Goal: Download file/media: Obtain a digital file from the website

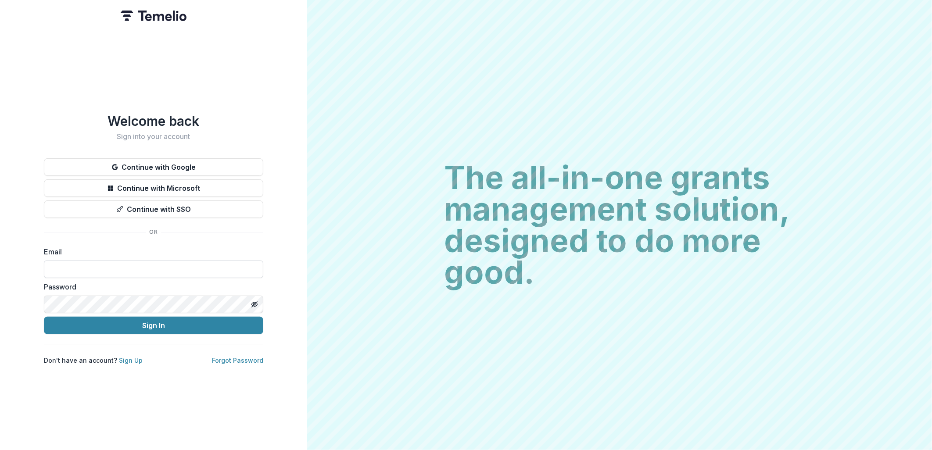
drag, startPoint x: 0, startPoint y: 0, endPoint x: 74, endPoint y: 262, distance: 272.5
click at [74, 262] on input at bounding box center [153, 270] width 219 height 18
click at [74, 266] on input at bounding box center [153, 270] width 219 height 18
click at [72, 269] on input at bounding box center [153, 270] width 219 height 18
type input "**********"
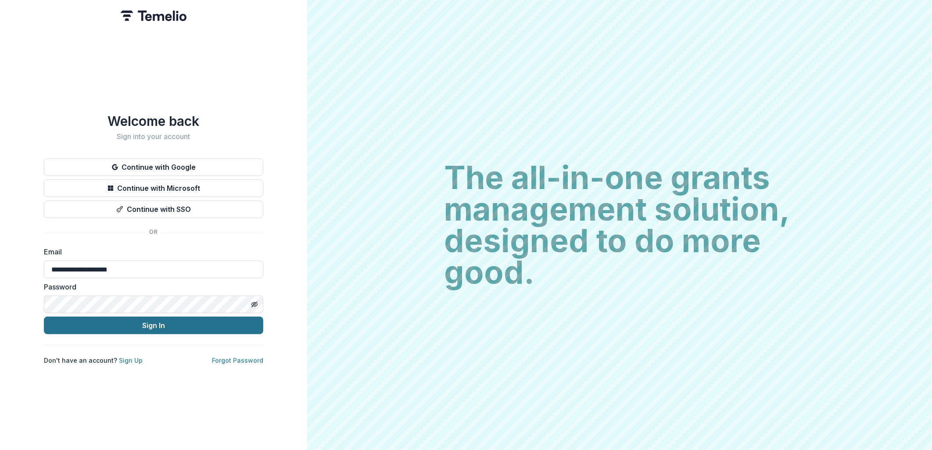
click at [108, 325] on button "Sign In" at bounding box center [153, 326] width 219 height 18
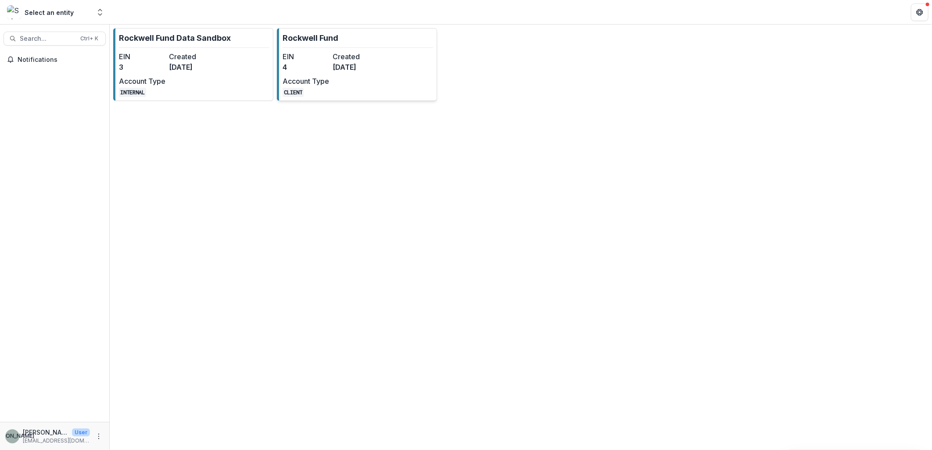
click at [326, 68] on dd "4" at bounding box center [306, 67] width 47 height 11
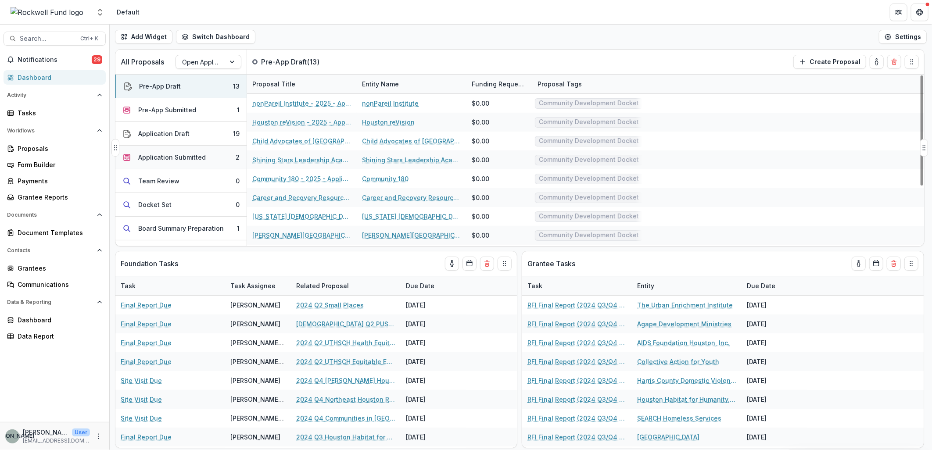
click at [216, 160] on button "Application Submitted 2" at bounding box center [180, 158] width 131 height 24
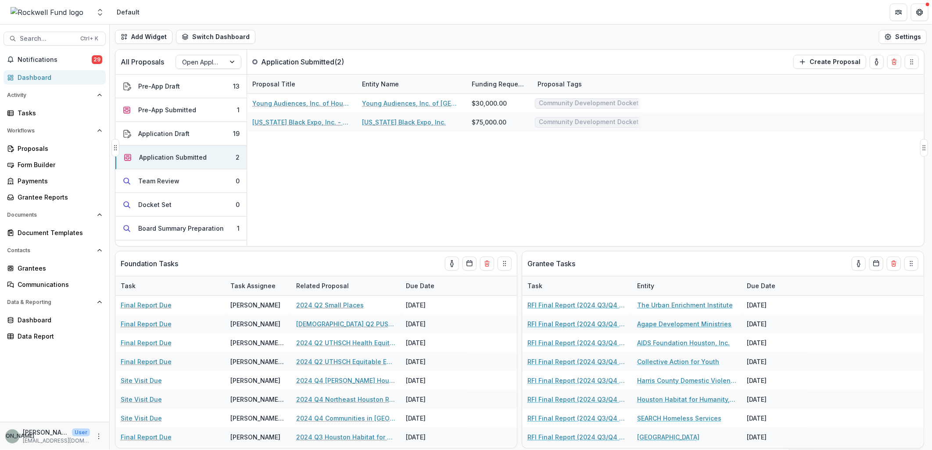
click at [369, 168] on div "Young Audiences, Inc. of Houston - 2025 - Application Request Form - Education …" at bounding box center [585, 170] width 677 height 152
click at [25, 40] on span "Search..." at bounding box center [47, 38] width 55 height 7
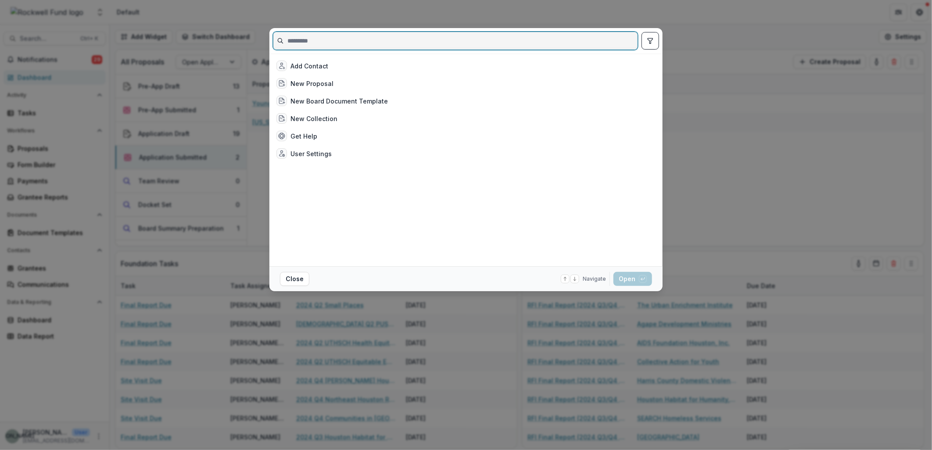
click at [293, 41] on input at bounding box center [455, 41] width 364 height 14
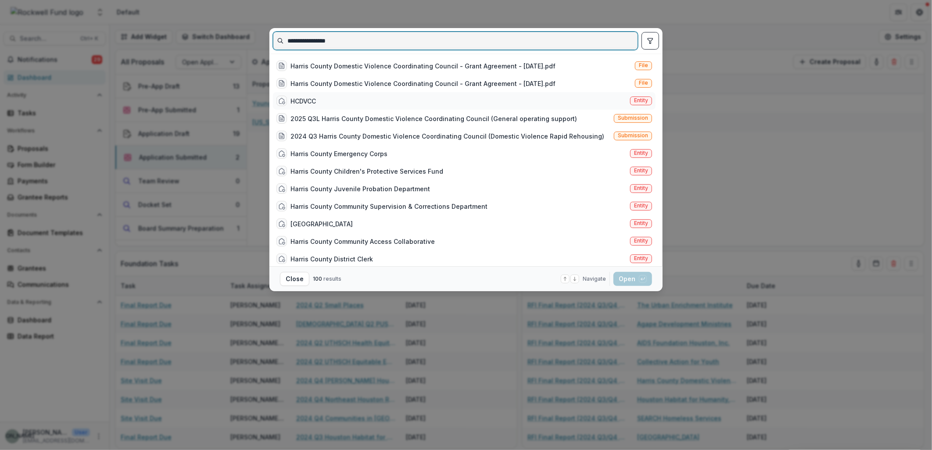
type input "**********"
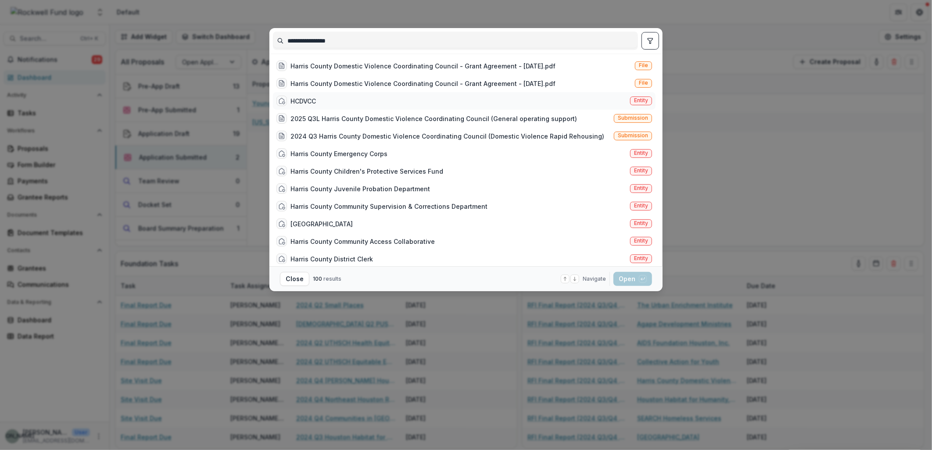
click at [319, 99] on div "HCDVCC Entity" at bounding box center [464, 101] width 383 height 18
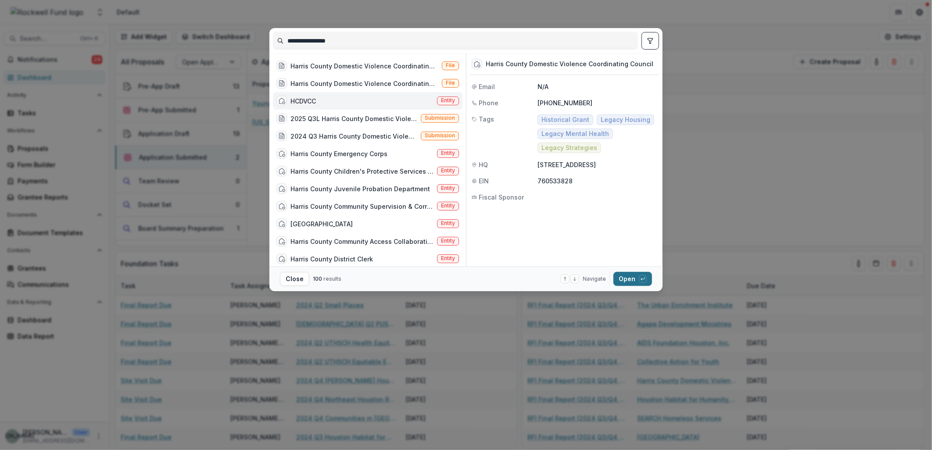
click at [627, 282] on button "Open with enter key" at bounding box center [632, 279] width 39 height 14
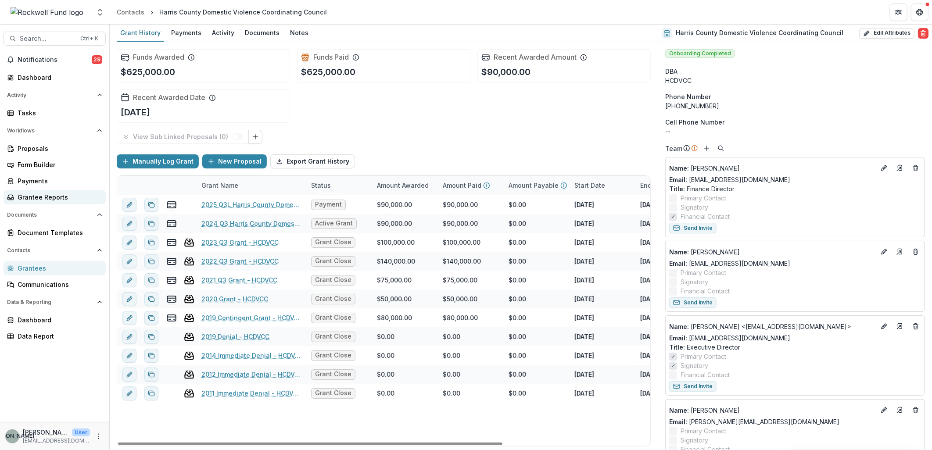
click at [43, 195] on div "Grantee Reports" at bounding box center [58, 197] width 81 height 9
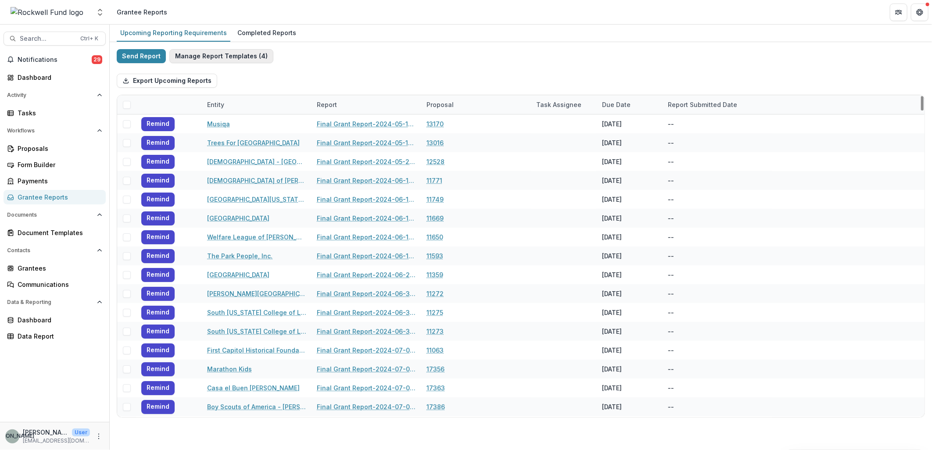
click at [216, 57] on button "Manage Report Templates ( 4 )" at bounding box center [221, 56] width 104 height 14
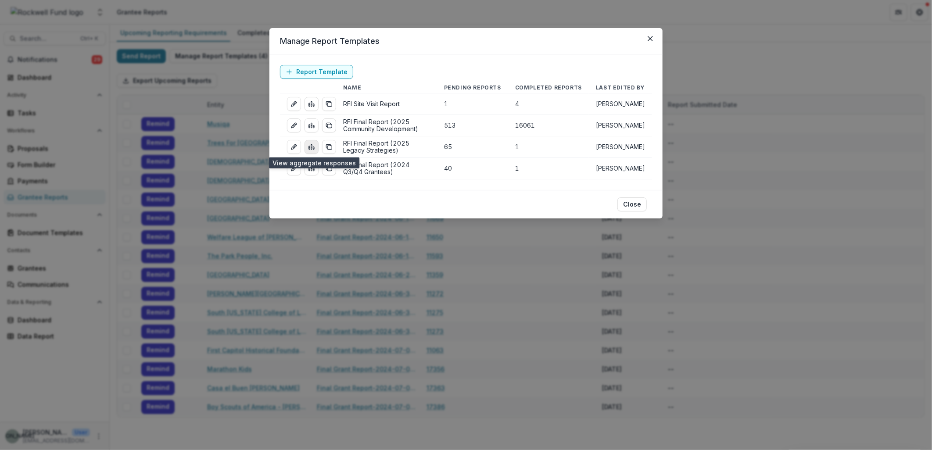
click at [310, 146] on icon "view-aggregated-responses" at bounding box center [311, 146] width 7 height 7
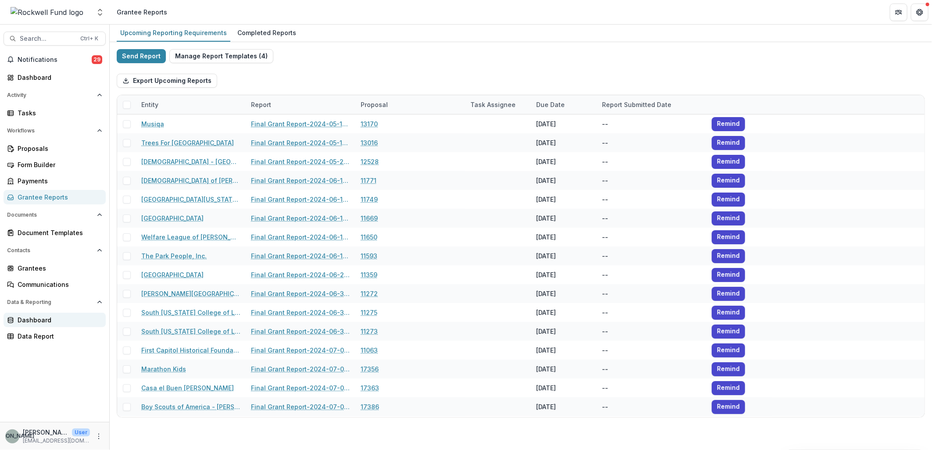
click at [44, 313] on link "Dashboard" at bounding box center [55, 320] width 102 height 14
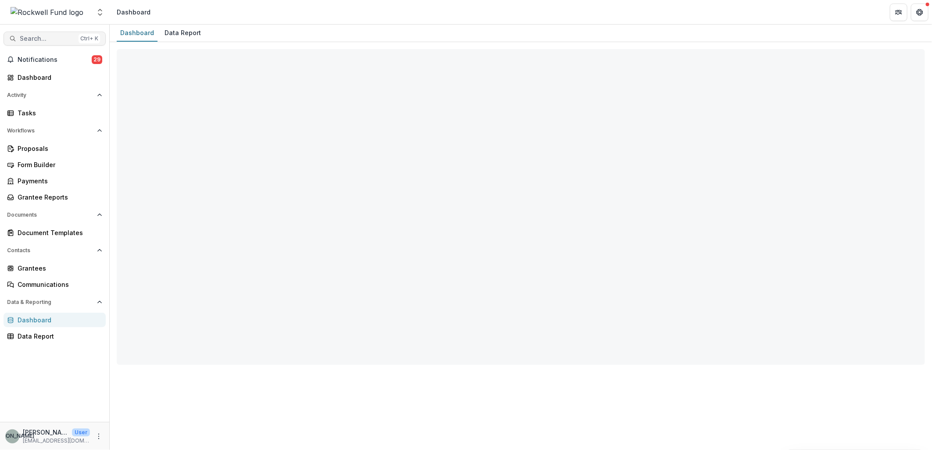
click at [32, 38] on span "Search..." at bounding box center [47, 38] width 55 height 7
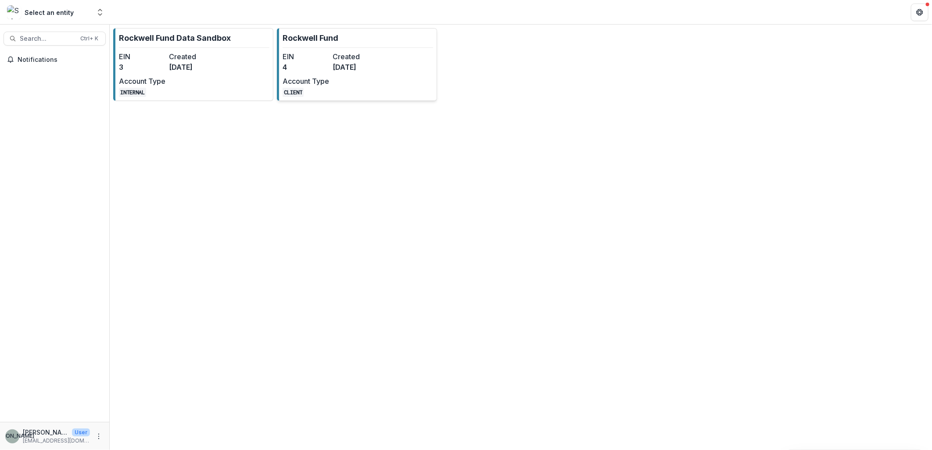
click at [319, 66] on dd "4" at bounding box center [306, 67] width 47 height 11
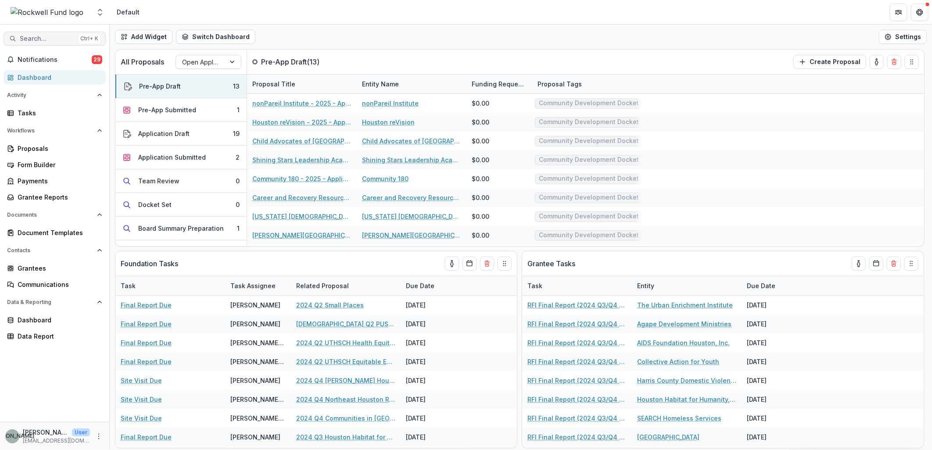
click at [27, 38] on span "Search..." at bounding box center [47, 38] width 55 height 7
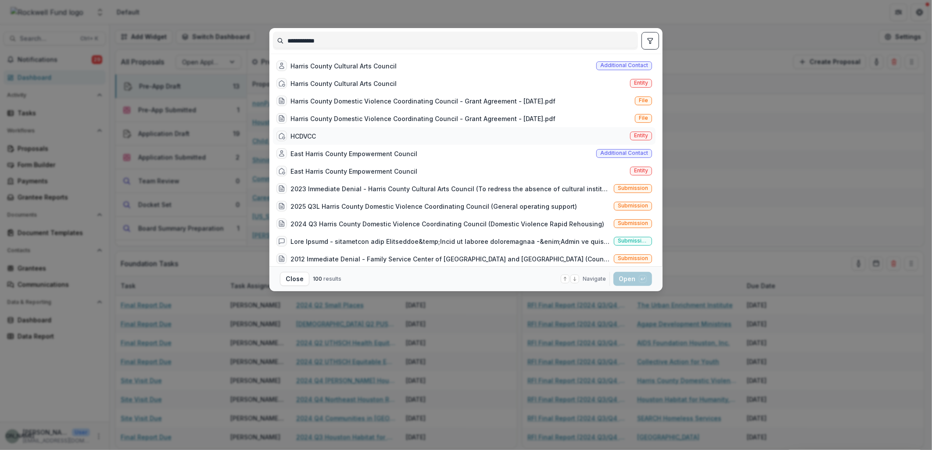
type input "**********"
click at [310, 136] on div "HCDVCC" at bounding box center [302, 136] width 25 height 9
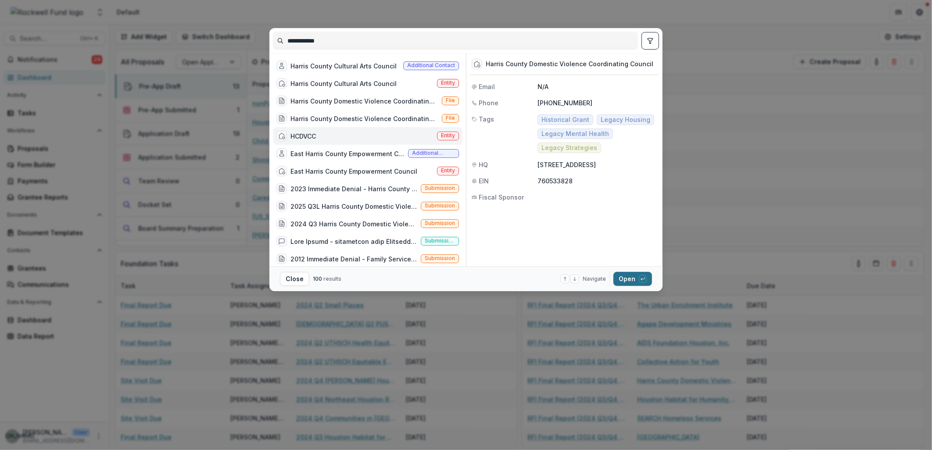
click at [628, 279] on button "Open with enter key" at bounding box center [632, 279] width 39 height 14
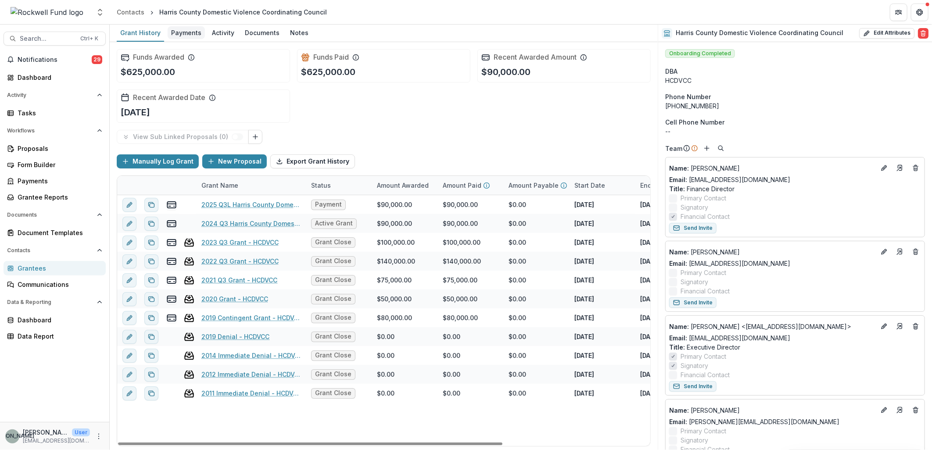
click at [185, 32] on div "Payments" at bounding box center [186, 32] width 37 height 13
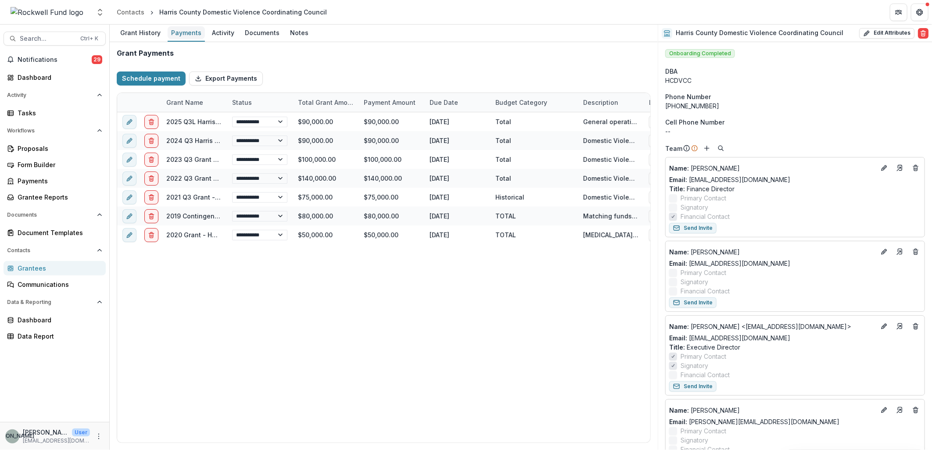
select select "**********"
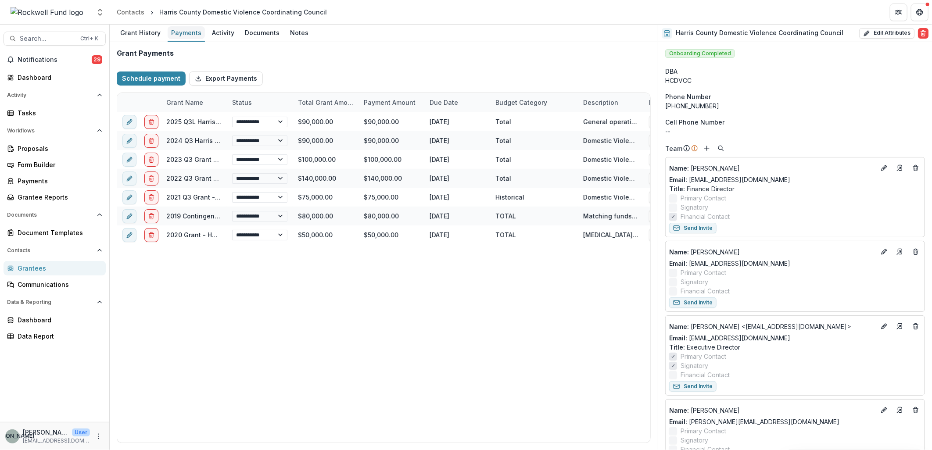
select select "**********"
click at [222, 31] on div "Activity" at bounding box center [222, 32] width 29 height 13
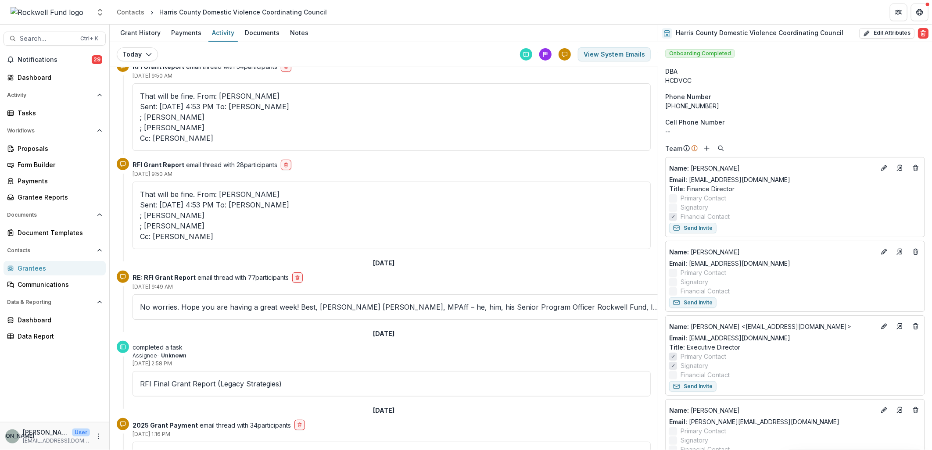
scroll to position [97, 0]
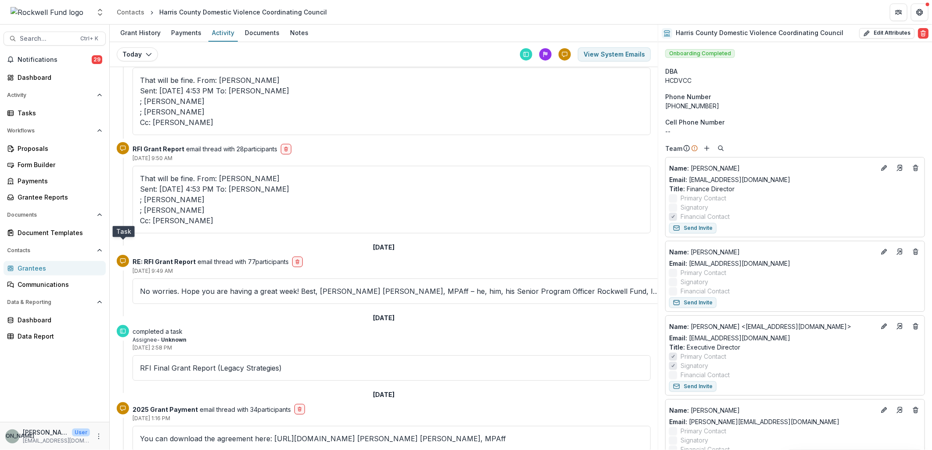
click at [121, 328] on icon at bounding box center [123, 331] width 6 height 6
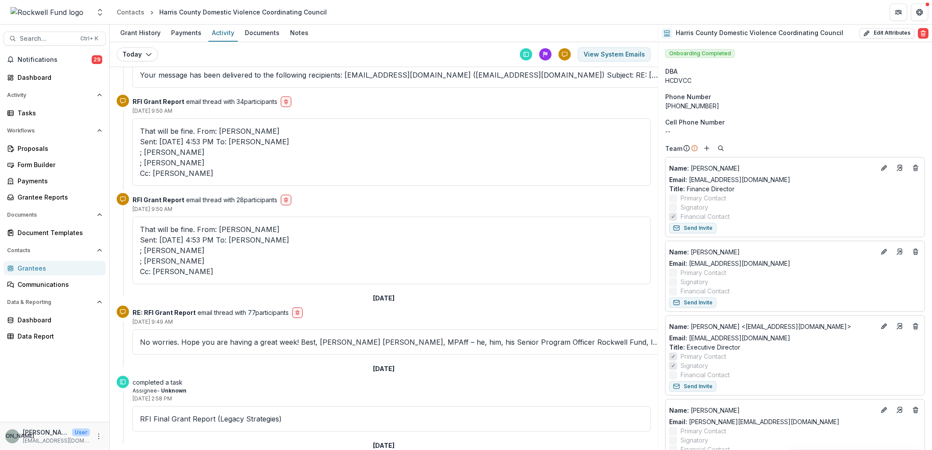
scroll to position [0, 0]
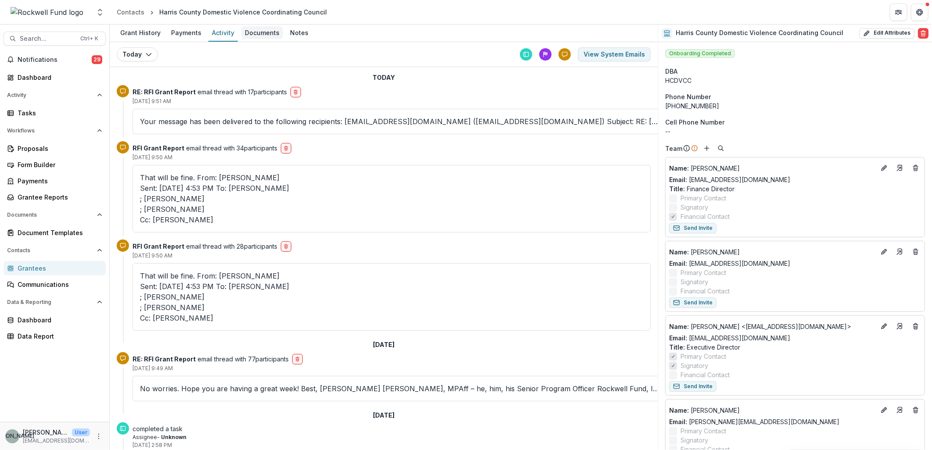
click at [256, 32] on div "Documents" at bounding box center [262, 32] width 42 height 13
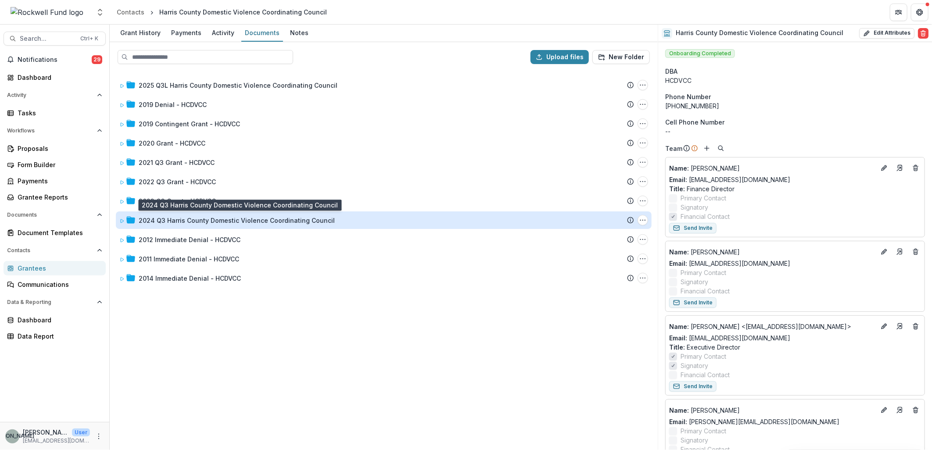
click at [236, 219] on div "2024 Q3 Harris County Domestic Violence Coordinating Council" at bounding box center [237, 220] width 196 height 9
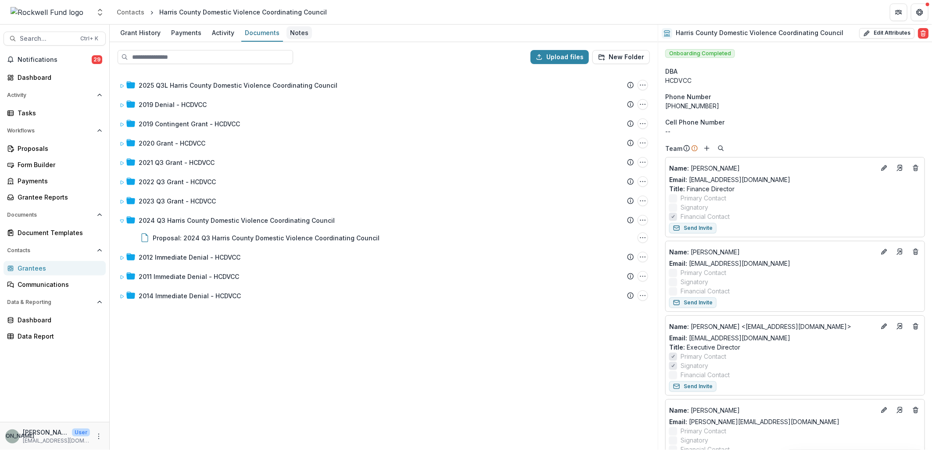
click at [291, 32] on div "Notes" at bounding box center [299, 32] width 25 height 13
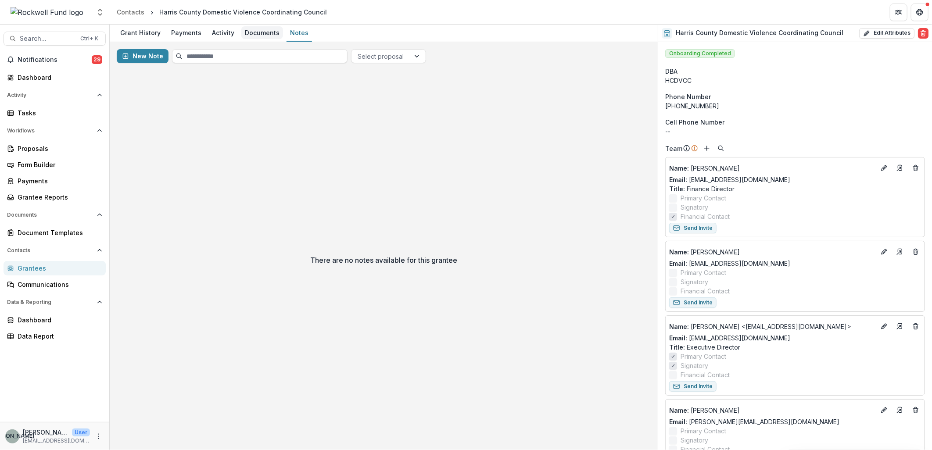
click at [262, 32] on div "Documents" at bounding box center [262, 32] width 42 height 13
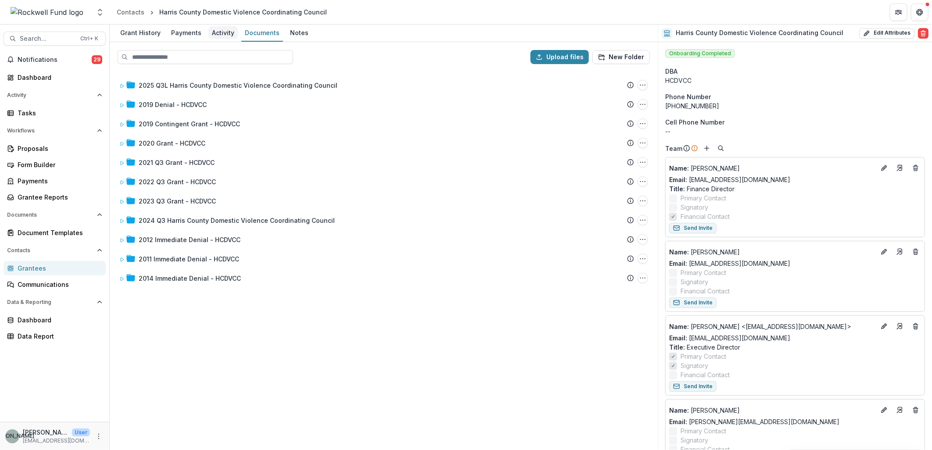
click at [218, 32] on div "Activity" at bounding box center [222, 32] width 29 height 13
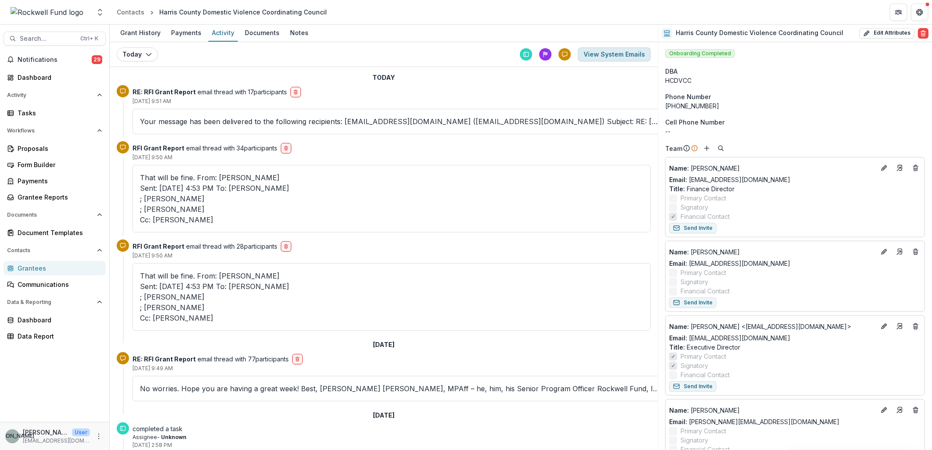
click at [613, 54] on button "View System Emails" at bounding box center [614, 54] width 73 height 14
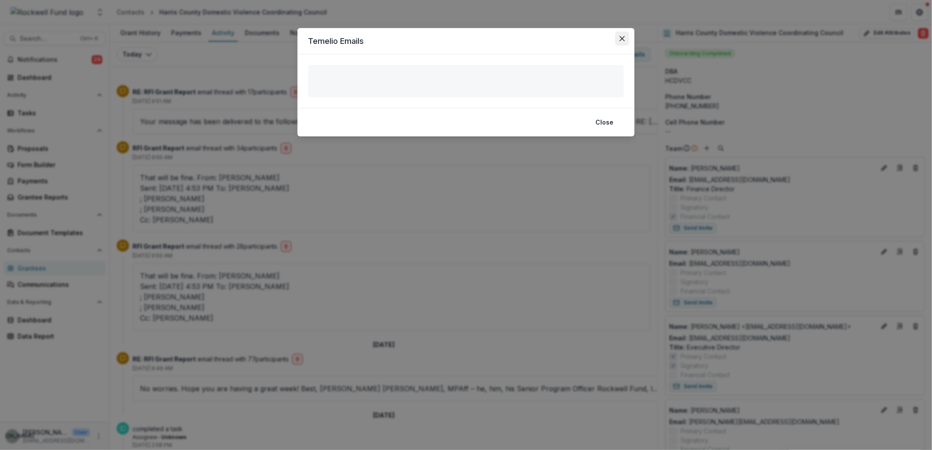
click at [620, 38] on icon "Close" at bounding box center [622, 38] width 5 height 5
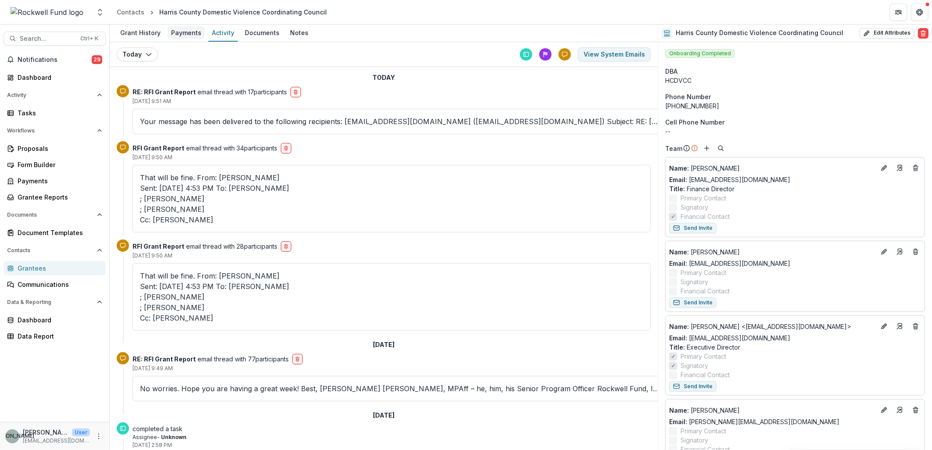
click at [182, 34] on div "Payments" at bounding box center [186, 32] width 37 height 13
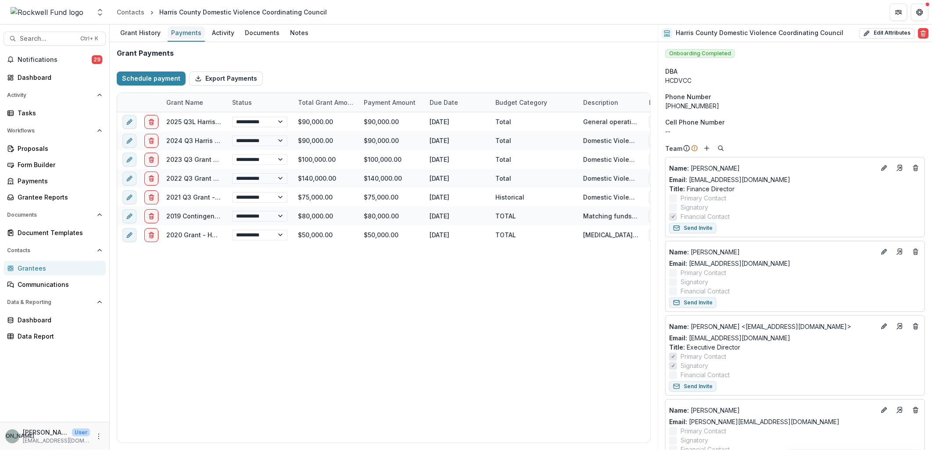
select select "**********"
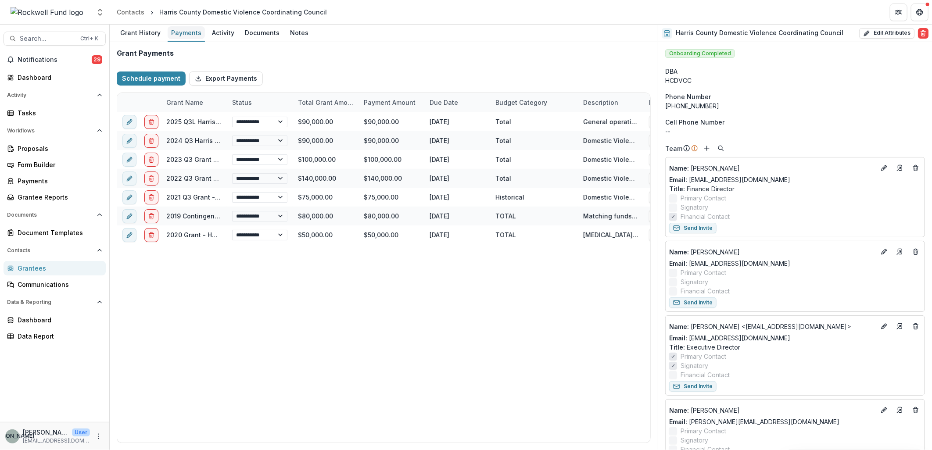
select select "**********"
click at [262, 34] on div "Documents" at bounding box center [262, 32] width 42 height 13
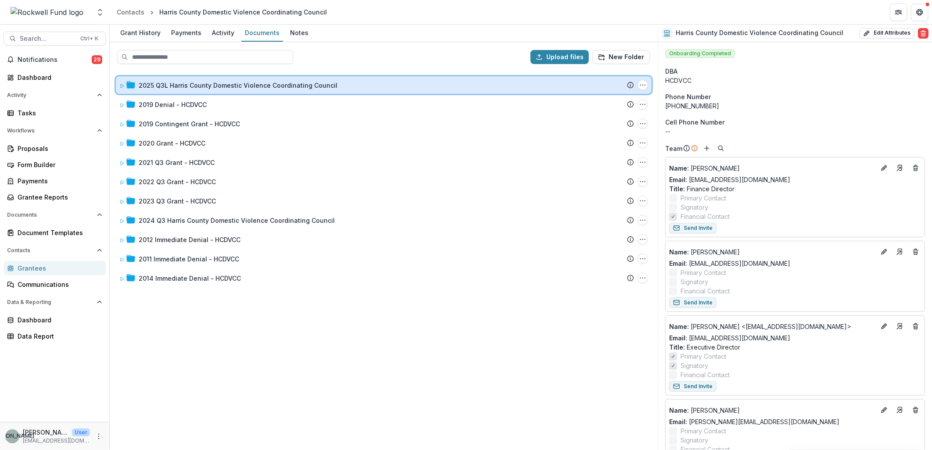
click at [122, 86] on icon at bounding box center [121, 85] width 5 height 5
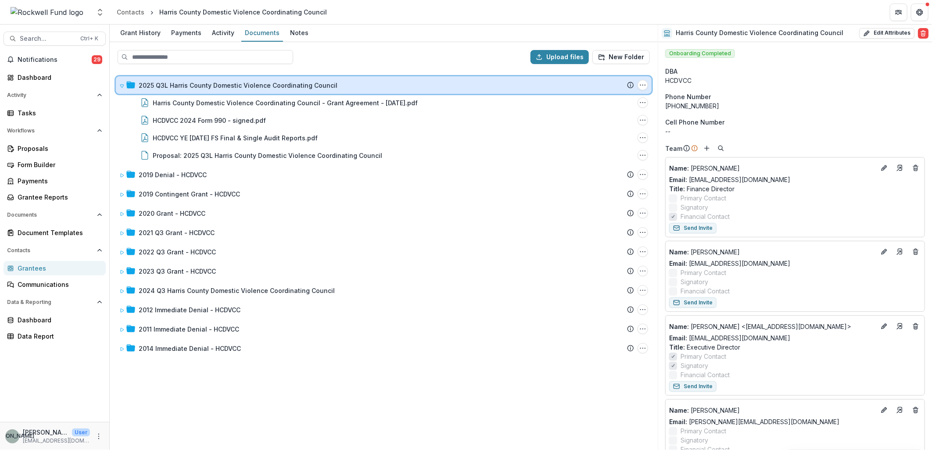
click at [122, 87] on span at bounding box center [121, 85] width 5 height 9
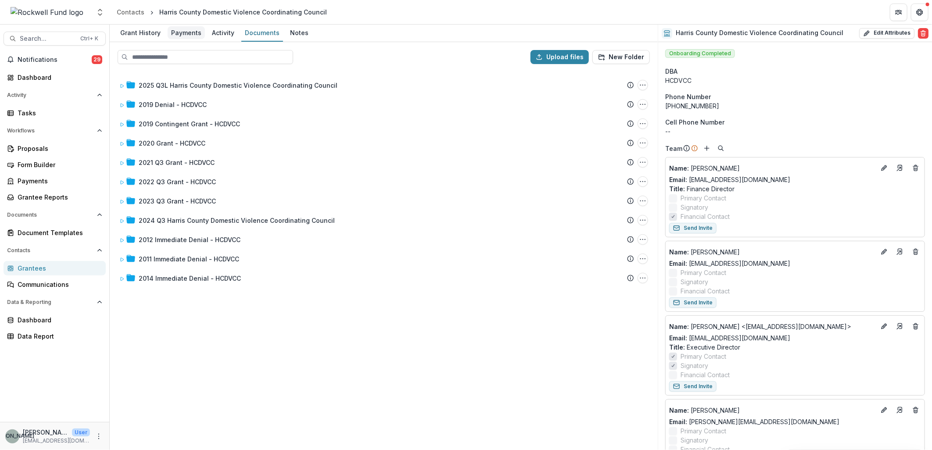
click at [189, 31] on div "Payments" at bounding box center [186, 32] width 37 height 13
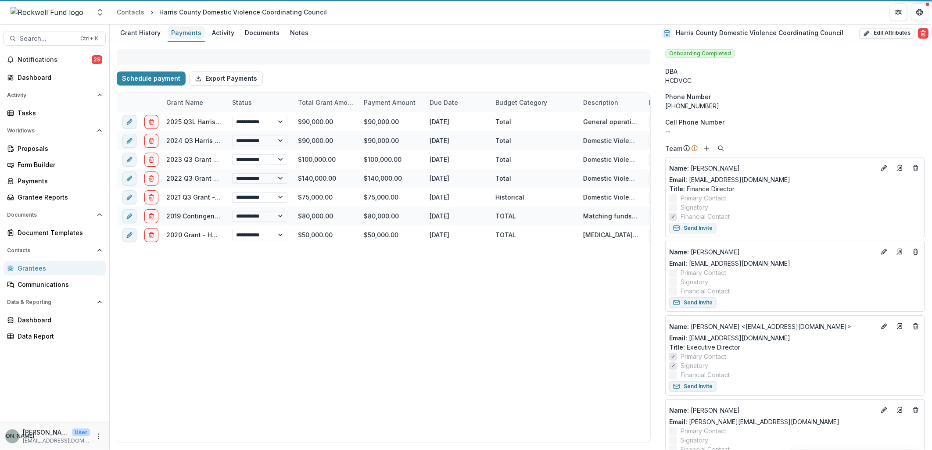
select select "**********"
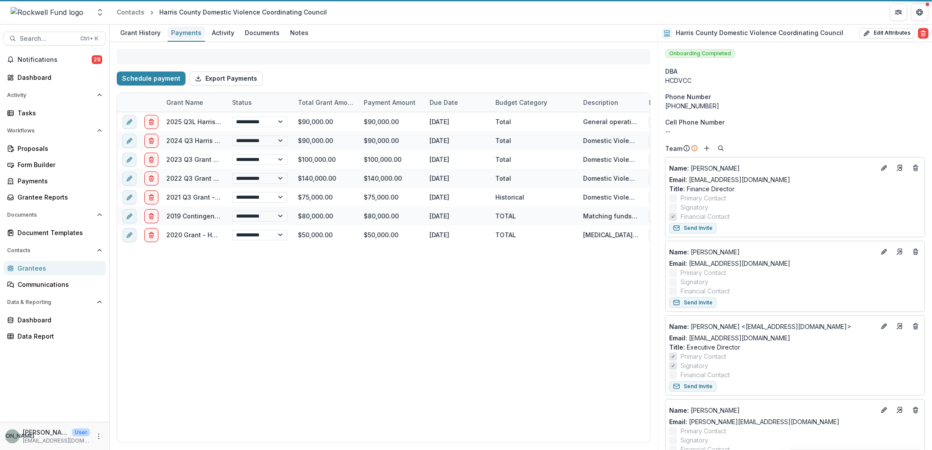
select select "**********"
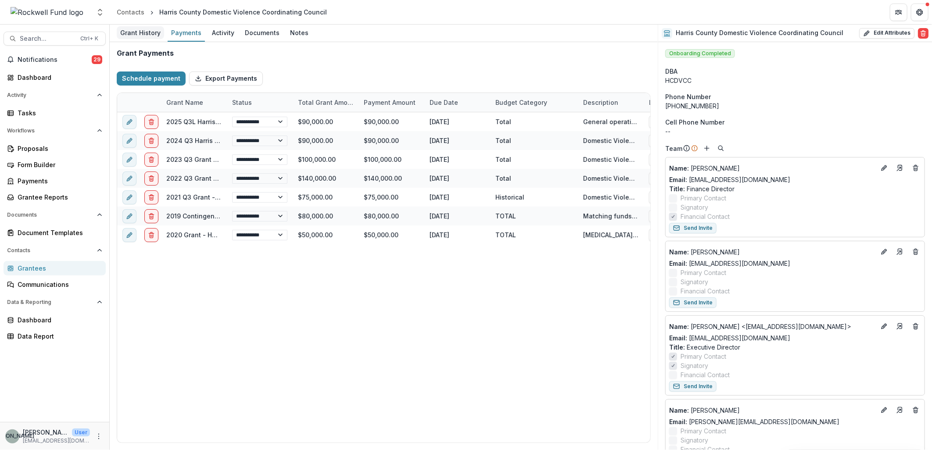
click at [135, 29] on div "Grant History" at bounding box center [140, 32] width 47 height 13
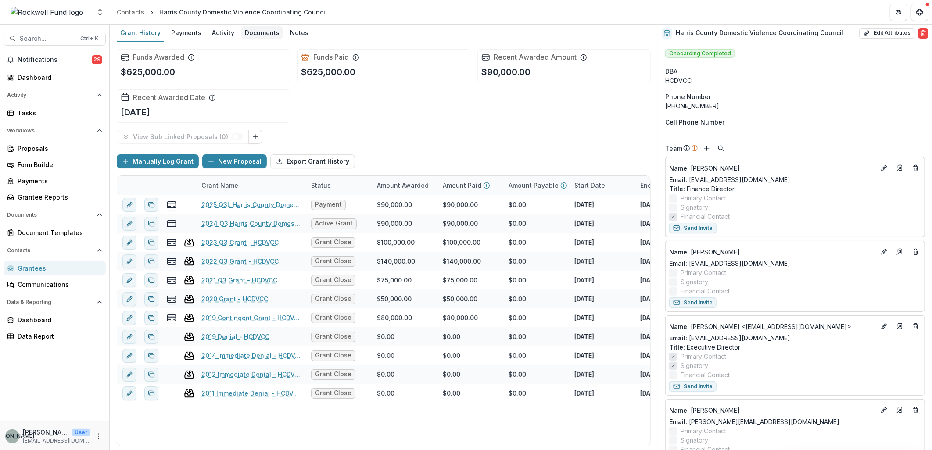
click at [255, 30] on div "Documents" at bounding box center [262, 32] width 42 height 13
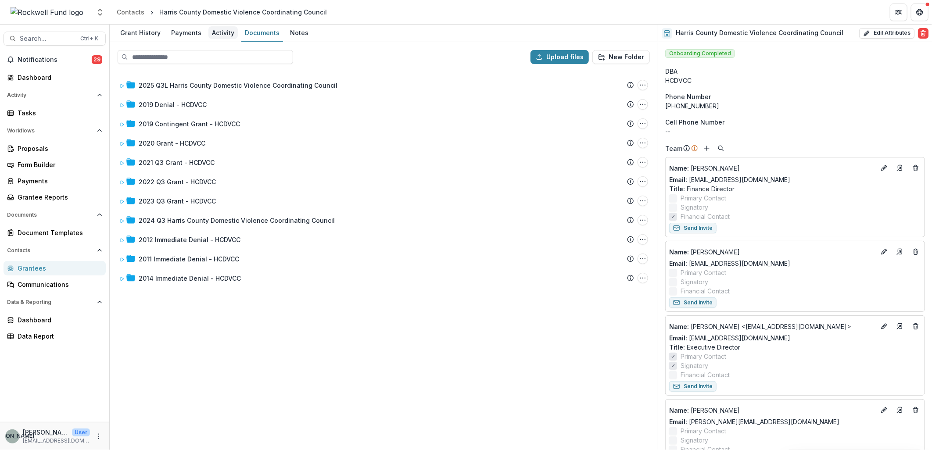
click at [220, 29] on div "Activity" at bounding box center [222, 32] width 29 height 13
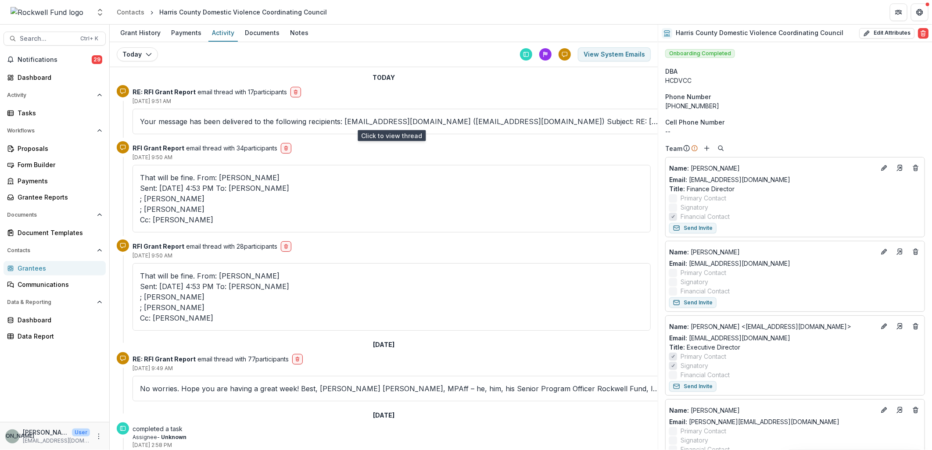
click at [187, 119] on p "Your message has been delivered to the following recipients: [EMAIL_ADDRESS][DO…" at bounding box center [399, 121] width 519 height 11
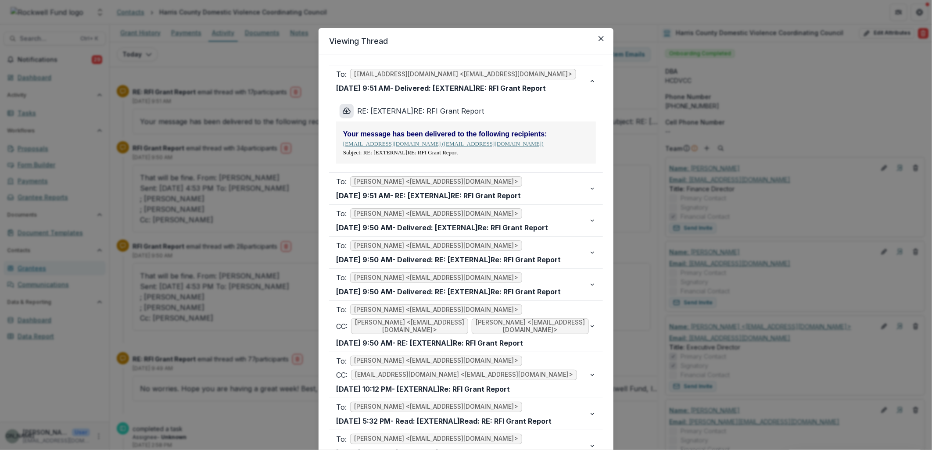
click at [344, 110] on icon "Download file" at bounding box center [346, 111] width 9 height 9
click at [600, 36] on icon "Close" at bounding box center [600, 38] width 5 height 5
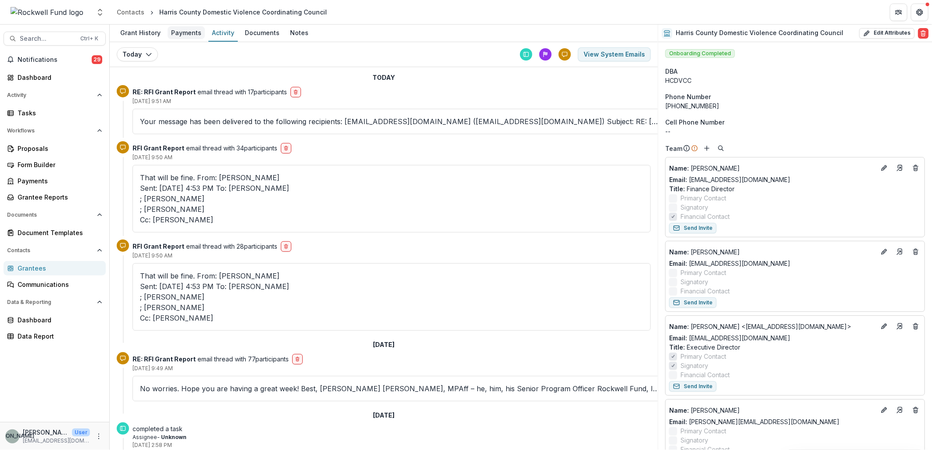
click at [180, 31] on div "Payments" at bounding box center [186, 32] width 37 height 13
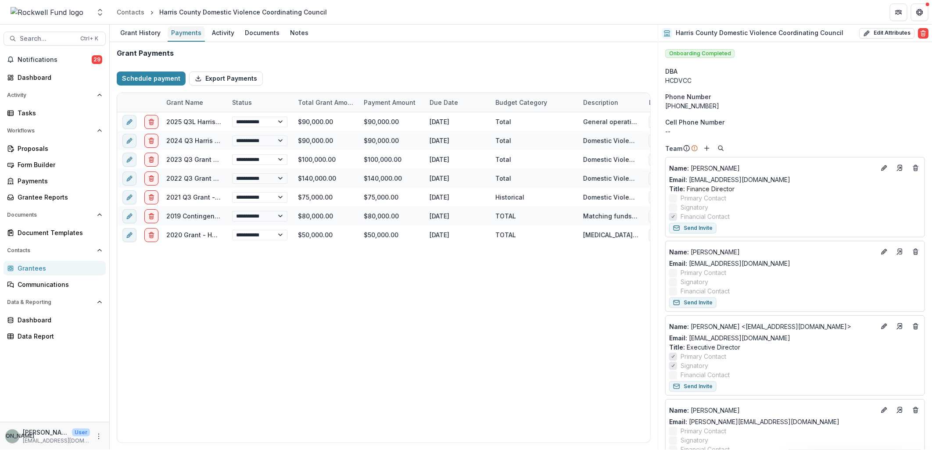
select select "**********"
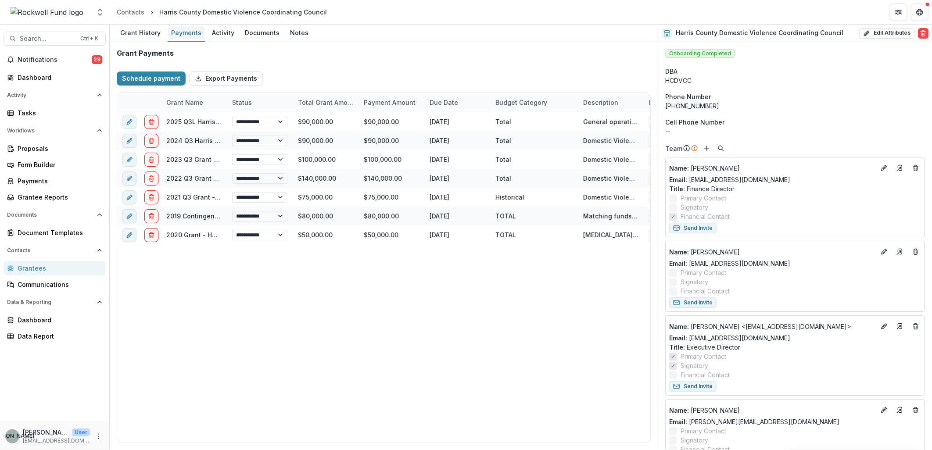
select select "**********"
click at [142, 31] on div "Grant History" at bounding box center [140, 32] width 47 height 13
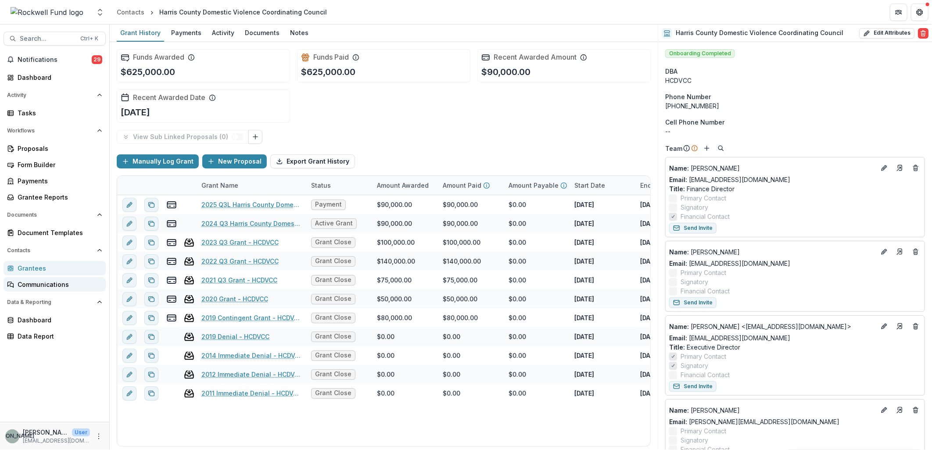
click at [55, 283] on div "Communications" at bounding box center [58, 284] width 81 height 9
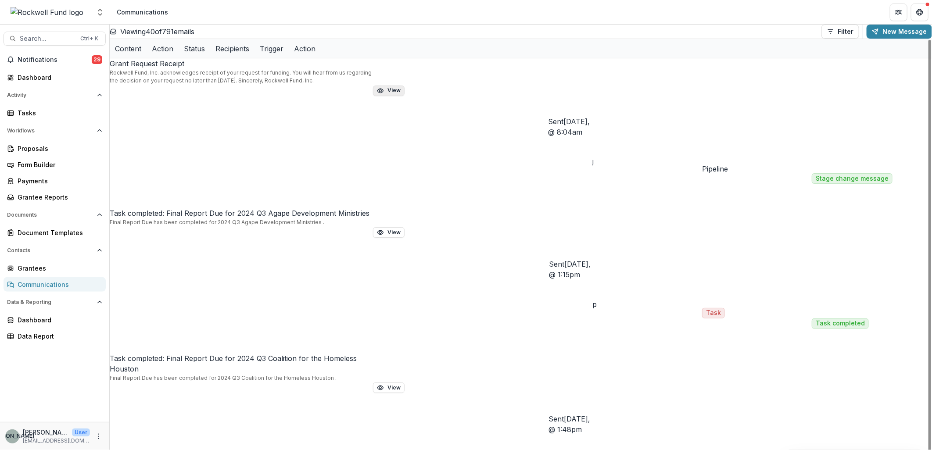
click at [391, 86] on button "View" at bounding box center [389, 91] width 32 height 11
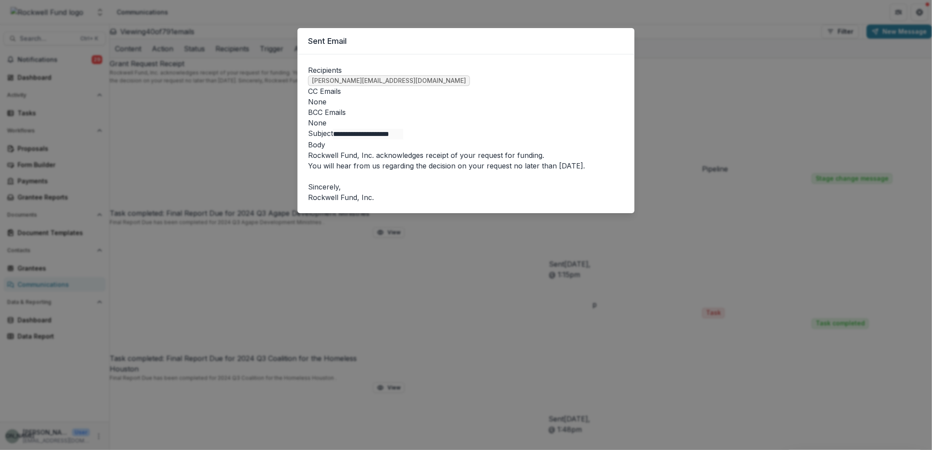
click at [489, 4] on div "**********" at bounding box center [466, 225] width 932 height 450
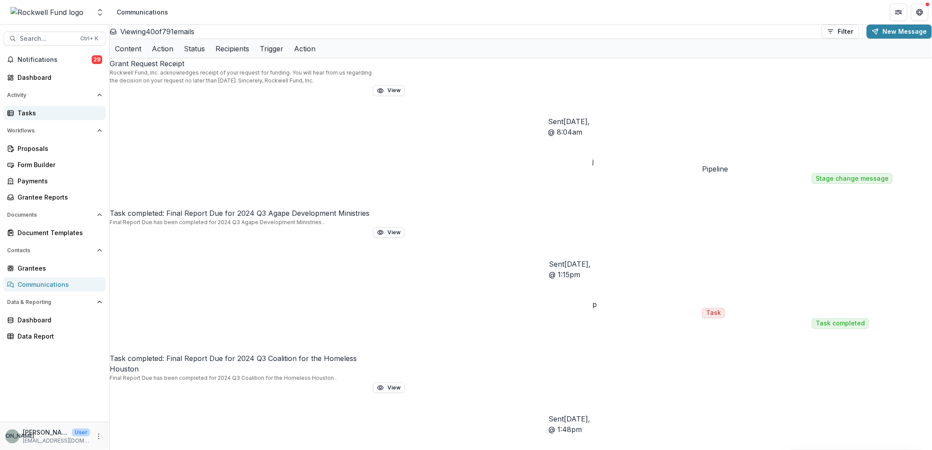
click at [22, 111] on div "Tasks" at bounding box center [58, 112] width 81 height 9
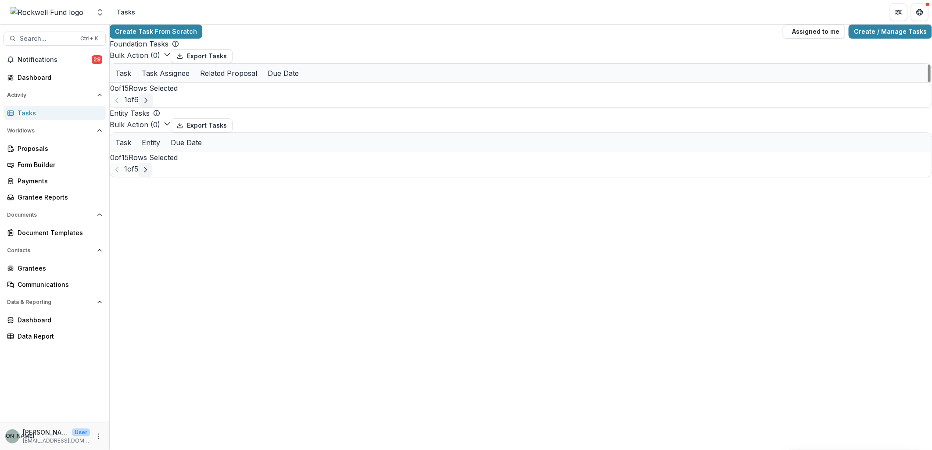
scroll to position [191, 0]
click at [47, 61] on span "Notifications" at bounding box center [55, 59] width 74 height 7
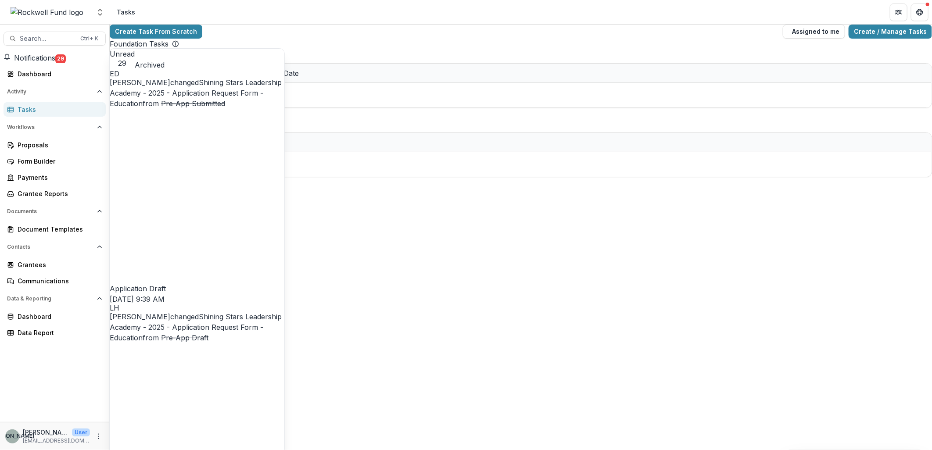
scroll to position [536, 0]
click at [380, 47] on div "Foundation Tasks" at bounding box center [521, 44] width 822 height 11
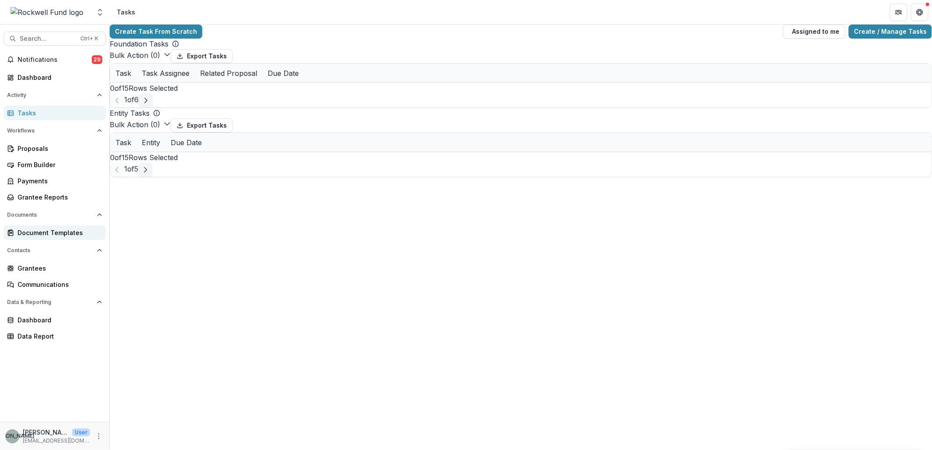
click at [52, 229] on div "Document Templates" at bounding box center [58, 232] width 81 height 9
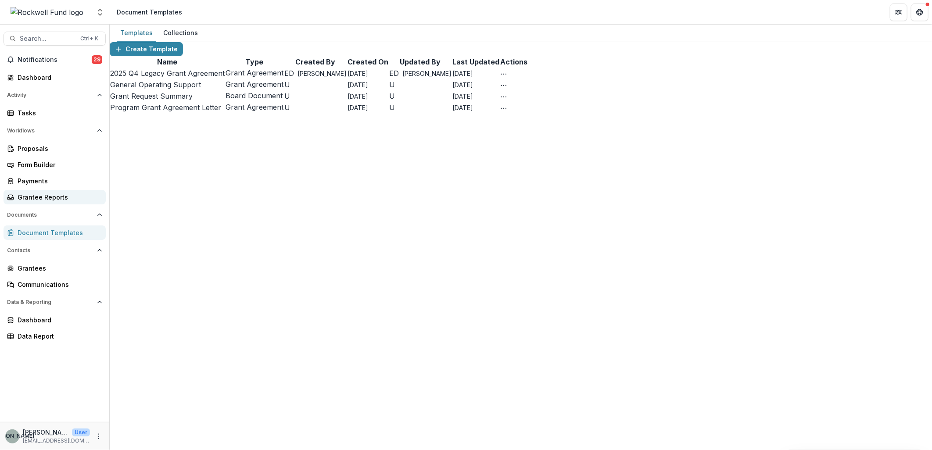
click at [37, 196] on div "Grantee Reports" at bounding box center [58, 197] width 81 height 9
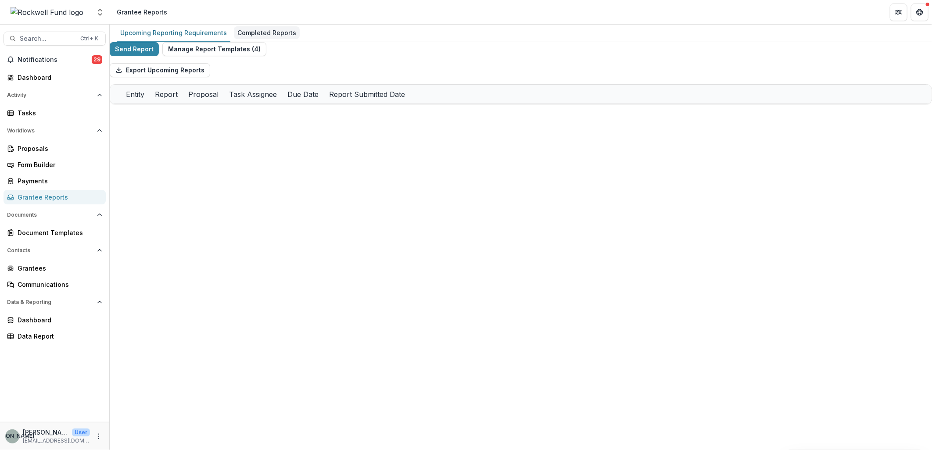
click at [258, 30] on div "Completed Reports" at bounding box center [267, 32] width 66 height 13
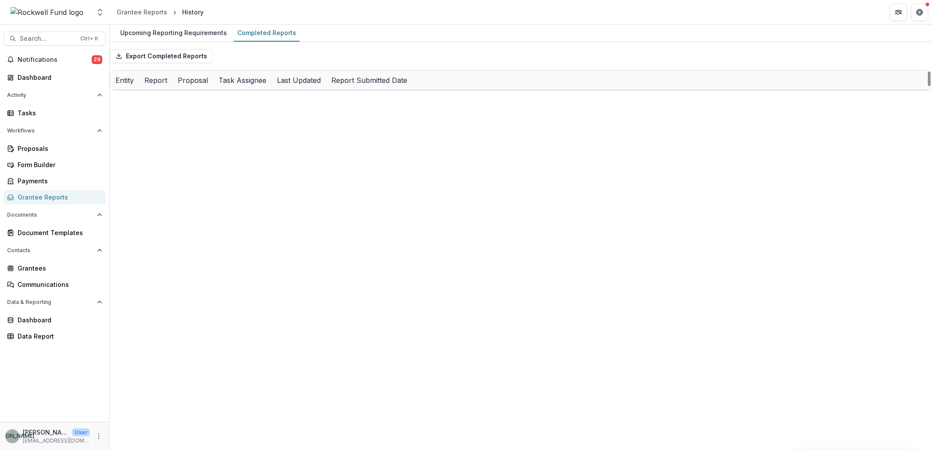
click at [139, 86] on div "Entity" at bounding box center [124, 80] width 29 height 11
click at [173, 124] on span "Sort Ascending" at bounding box center [161, 128] width 51 height 11
click at [172, 144] on span "Sort Descending" at bounding box center [163, 149] width 55 height 11
click at [139, 86] on div "Entity" at bounding box center [124, 80] width 29 height 11
click at [146, 81] on div "Entity" at bounding box center [128, 80] width 36 height 19
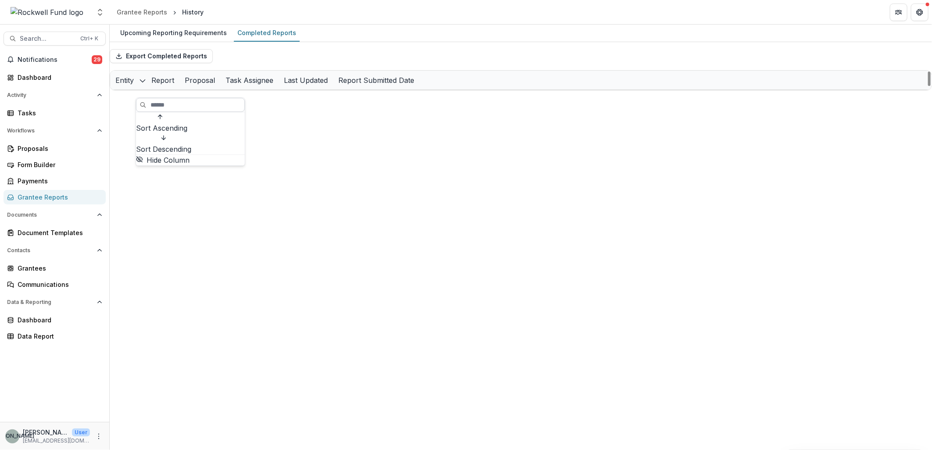
click at [160, 108] on input at bounding box center [190, 105] width 109 height 14
type input "**********"
click at [257, 307] on div "Upcoming Reporting Requirements Completed Reports Export Completed Reports Enti…" at bounding box center [521, 238] width 822 height 426
click at [279, 103] on link "RFI Final Grant Report (Legacy Strategies)" at bounding box center [293, 99] width 99 height 9
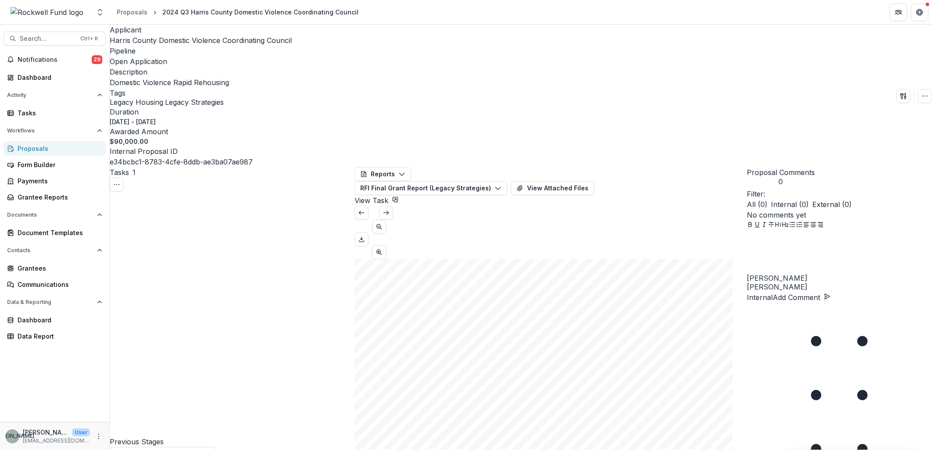
scroll to position [3754, 0]
click at [365, 236] on icon "Download PDF" at bounding box center [361, 239] width 7 height 7
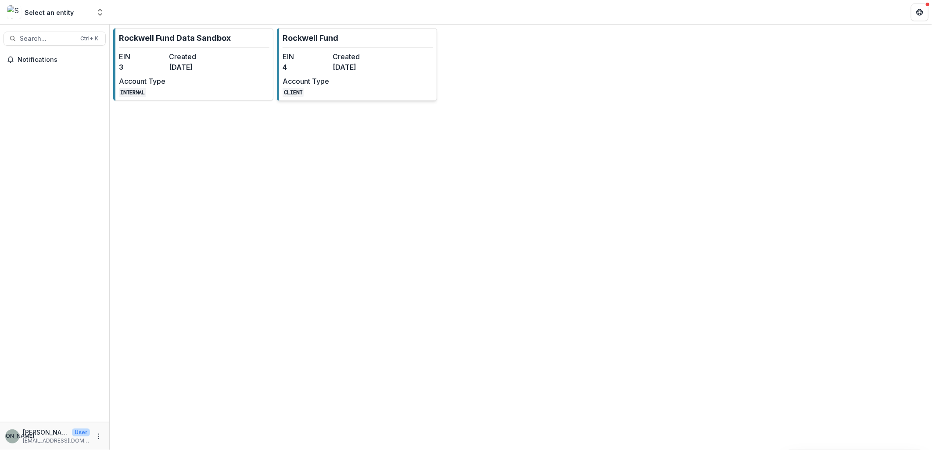
click at [343, 75] on div "EIN 4 Created 4 months ago Account Type CLIENT" at bounding box center [331, 74] width 97 height 46
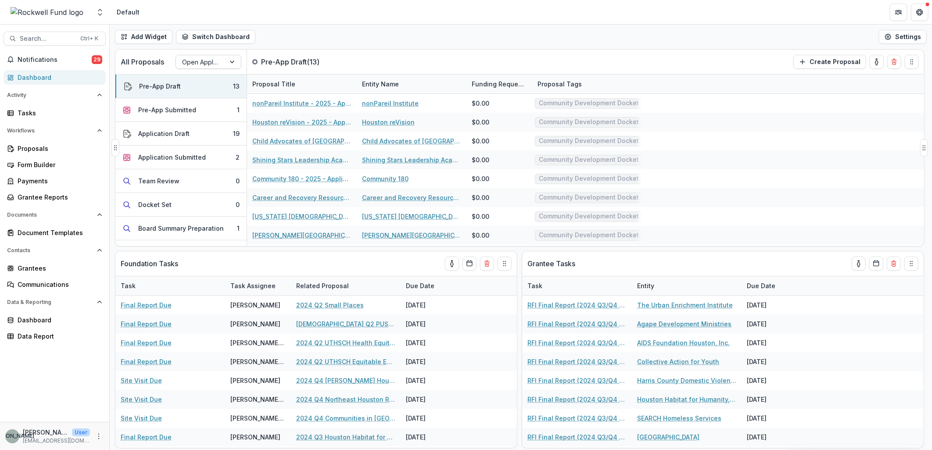
click at [233, 61] on div at bounding box center [233, 61] width 16 height 13
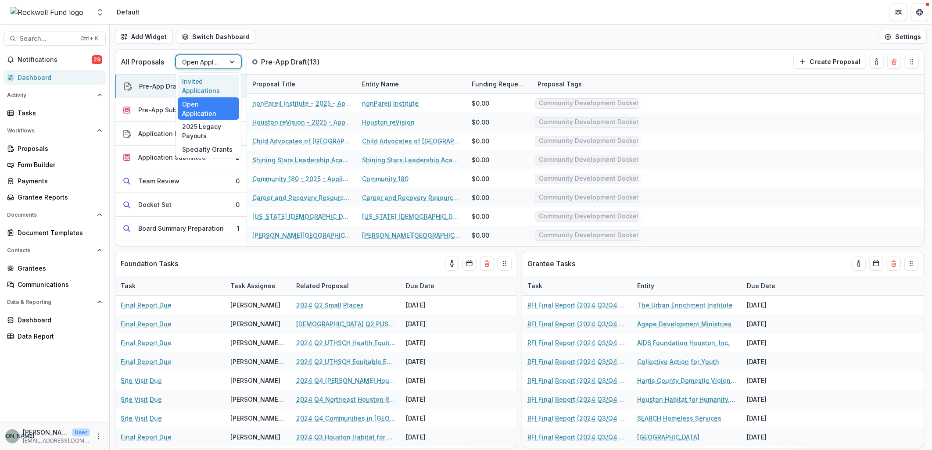
click at [230, 82] on div "Invited Applications" at bounding box center [208, 86] width 61 height 23
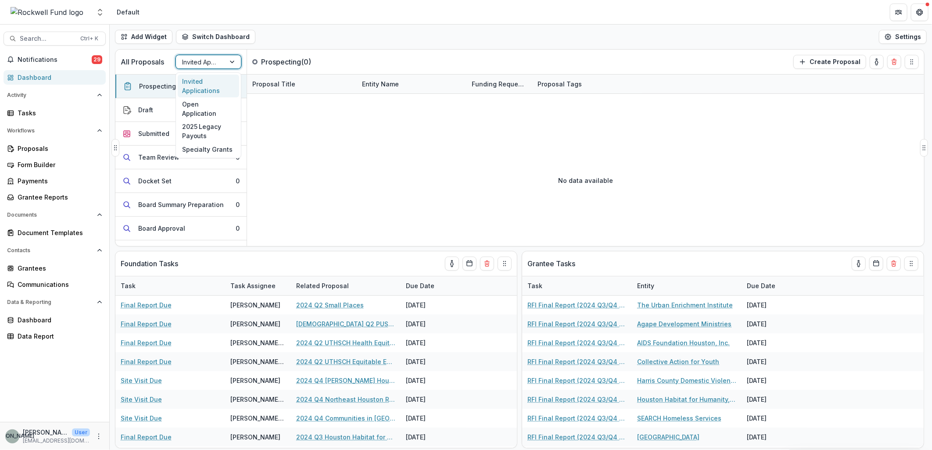
click at [230, 62] on div at bounding box center [233, 61] width 16 height 13
click at [217, 102] on div "Open Application" at bounding box center [208, 108] width 61 height 23
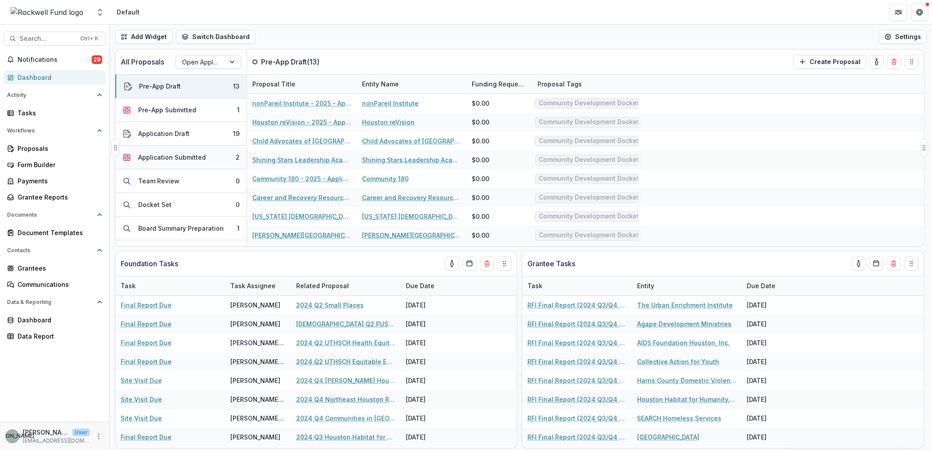
click at [201, 161] on div "Application Submitted" at bounding box center [172, 157] width 68 height 9
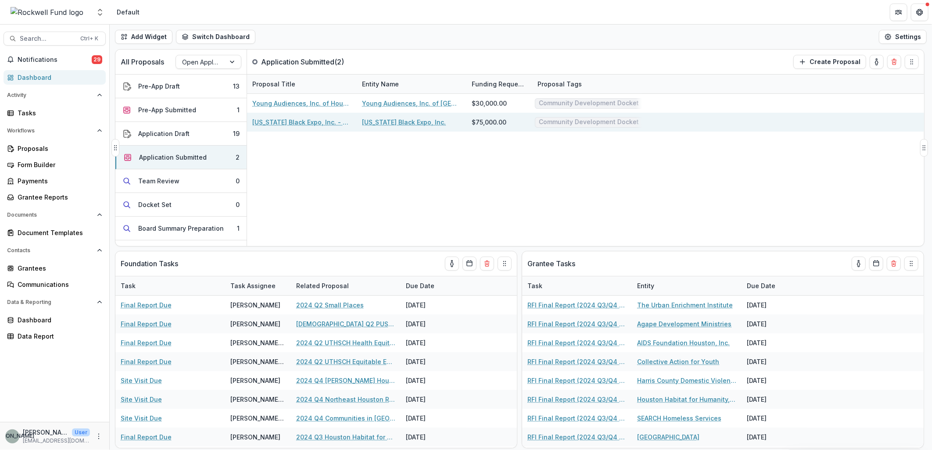
click at [326, 121] on link "Texas Black Expo, Inc. - 2025 - Application Request Form - Education" at bounding box center [301, 122] width 99 height 9
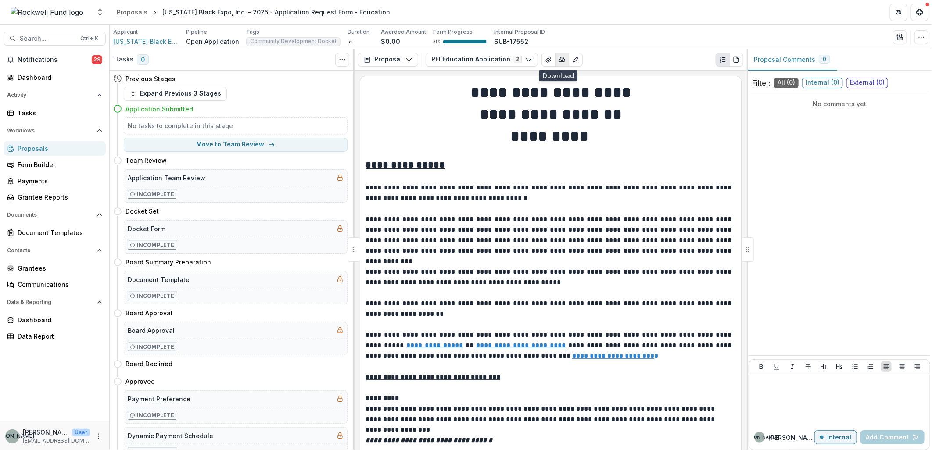
click at [559, 58] on icon "button" at bounding box center [562, 59] width 6 height 4
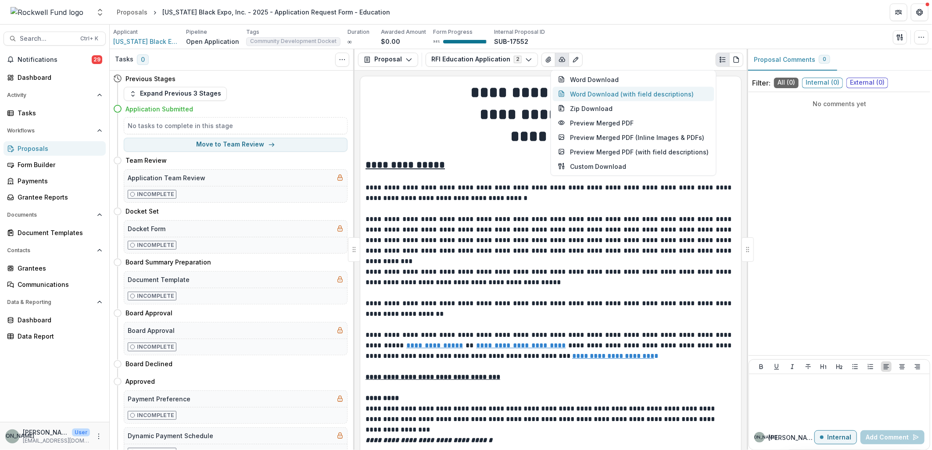
click at [584, 93] on button "Word Download (with field descriptions)" at bounding box center [633, 93] width 161 height 14
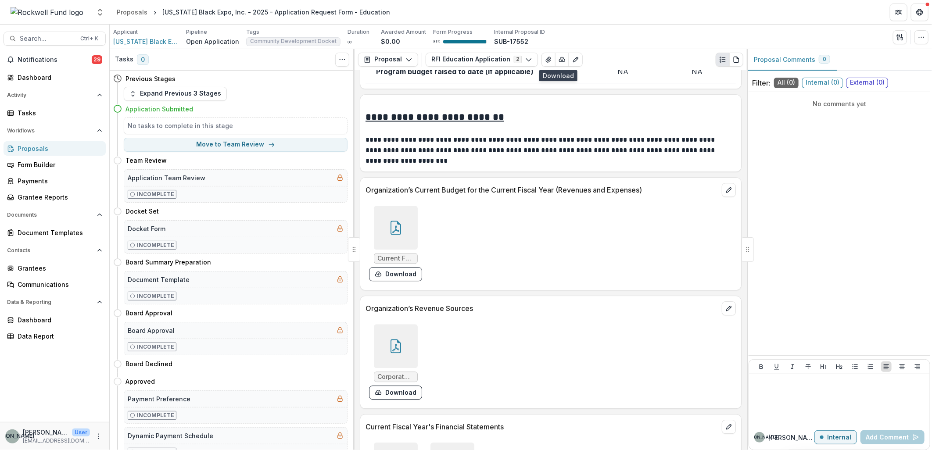
scroll to position [5704, 0]
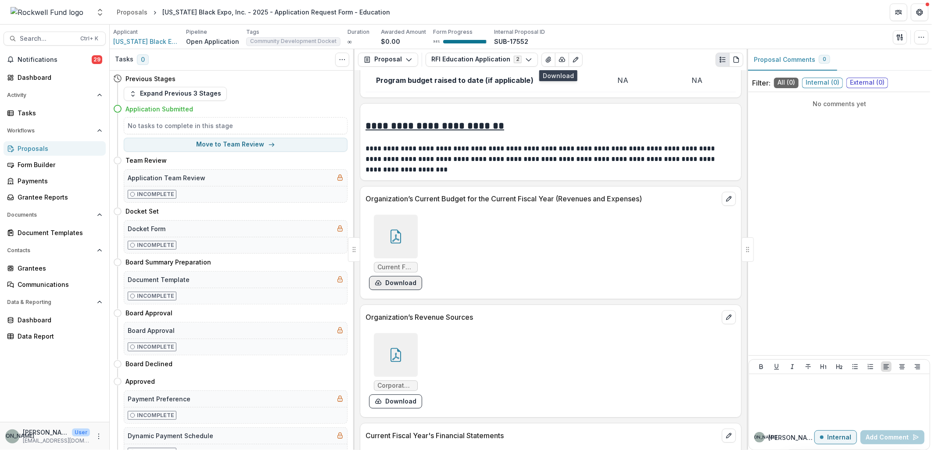
click at [402, 290] on button "Download" at bounding box center [395, 283] width 53 height 14
click at [410, 407] on button "Download" at bounding box center [395, 401] width 53 height 14
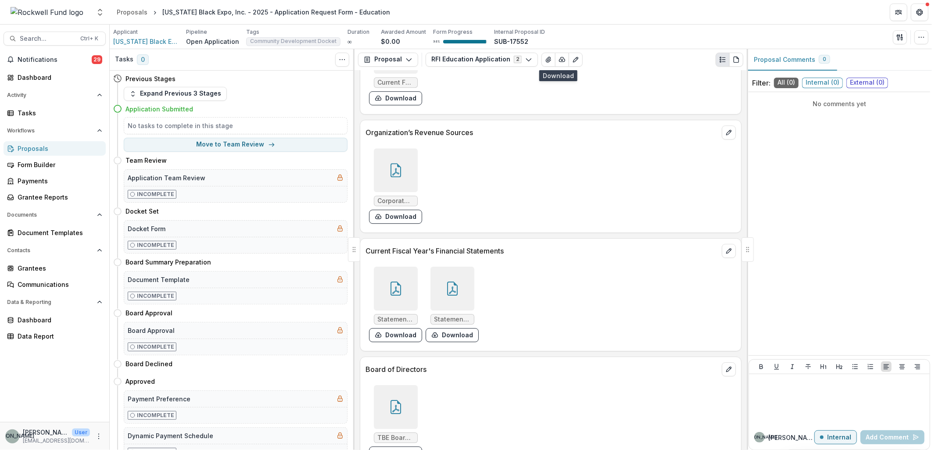
scroll to position [5947, 0]
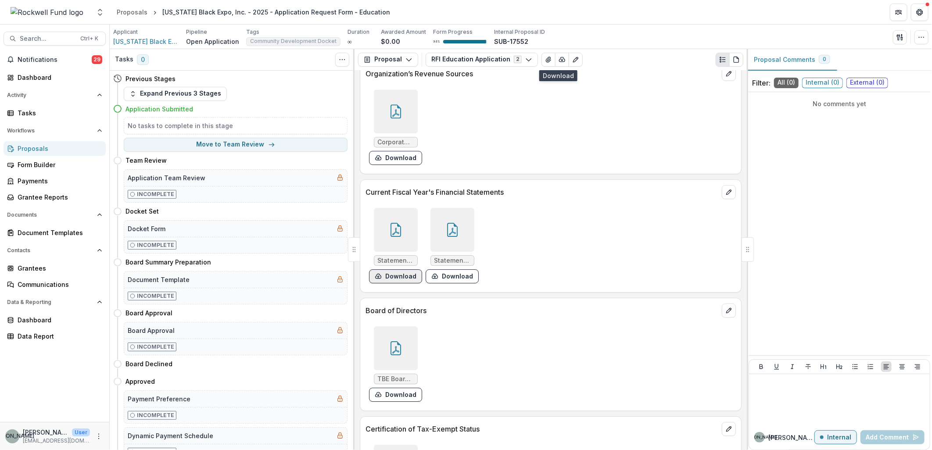
click at [401, 283] on button "Download" at bounding box center [395, 276] width 53 height 14
click at [460, 283] on button "Download" at bounding box center [452, 276] width 53 height 14
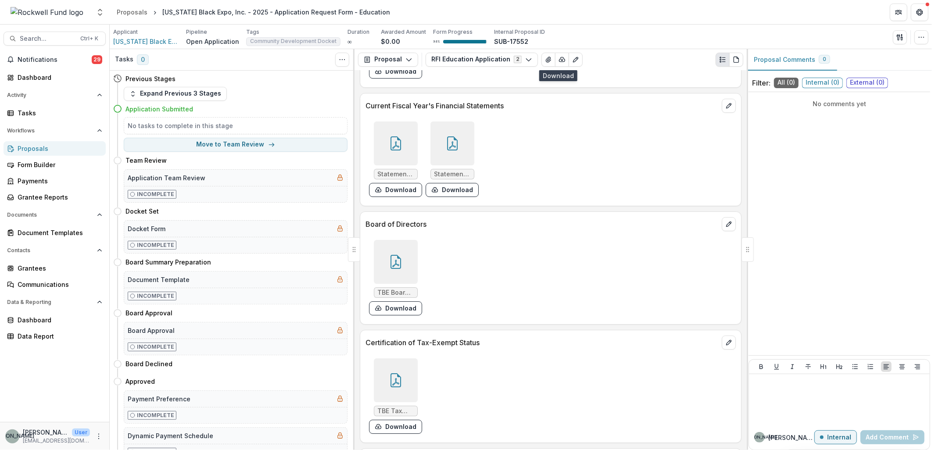
scroll to position [6045, 0]
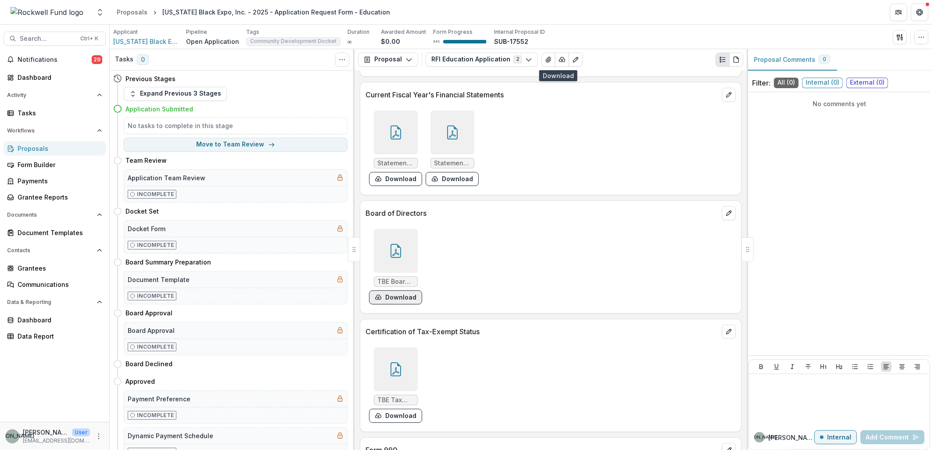
click at [401, 301] on button "Download" at bounding box center [395, 297] width 53 height 14
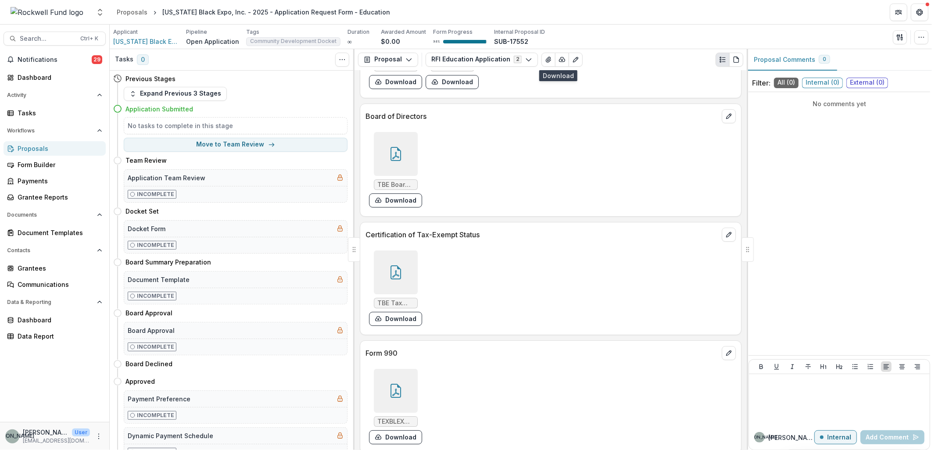
scroll to position [6143, 0]
click at [409, 325] on button "Download" at bounding box center [395, 318] width 53 height 14
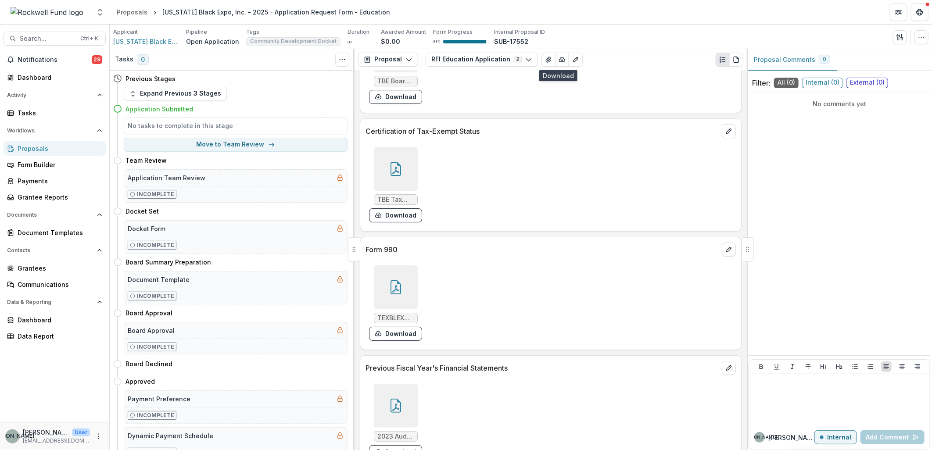
scroll to position [6289, 0]
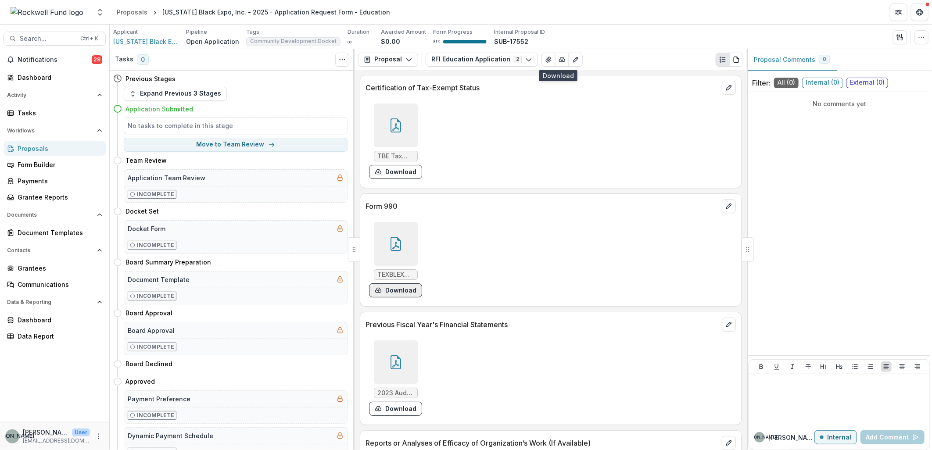
click at [400, 297] on button "Download" at bounding box center [395, 290] width 53 height 14
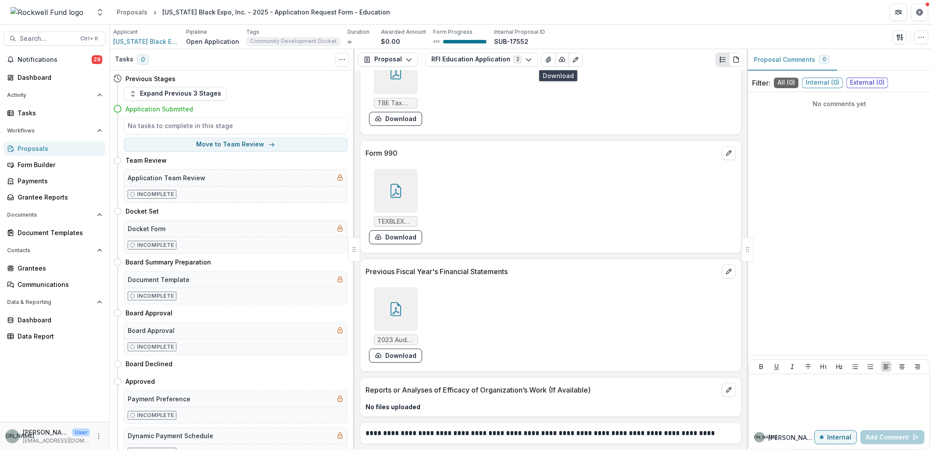
scroll to position [6349, 0]
click at [412, 353] on button "Download" at bounding box center [395, 356] width 53 height 14
